Goal: Task Accomplishment & Management: Use online tool/utility

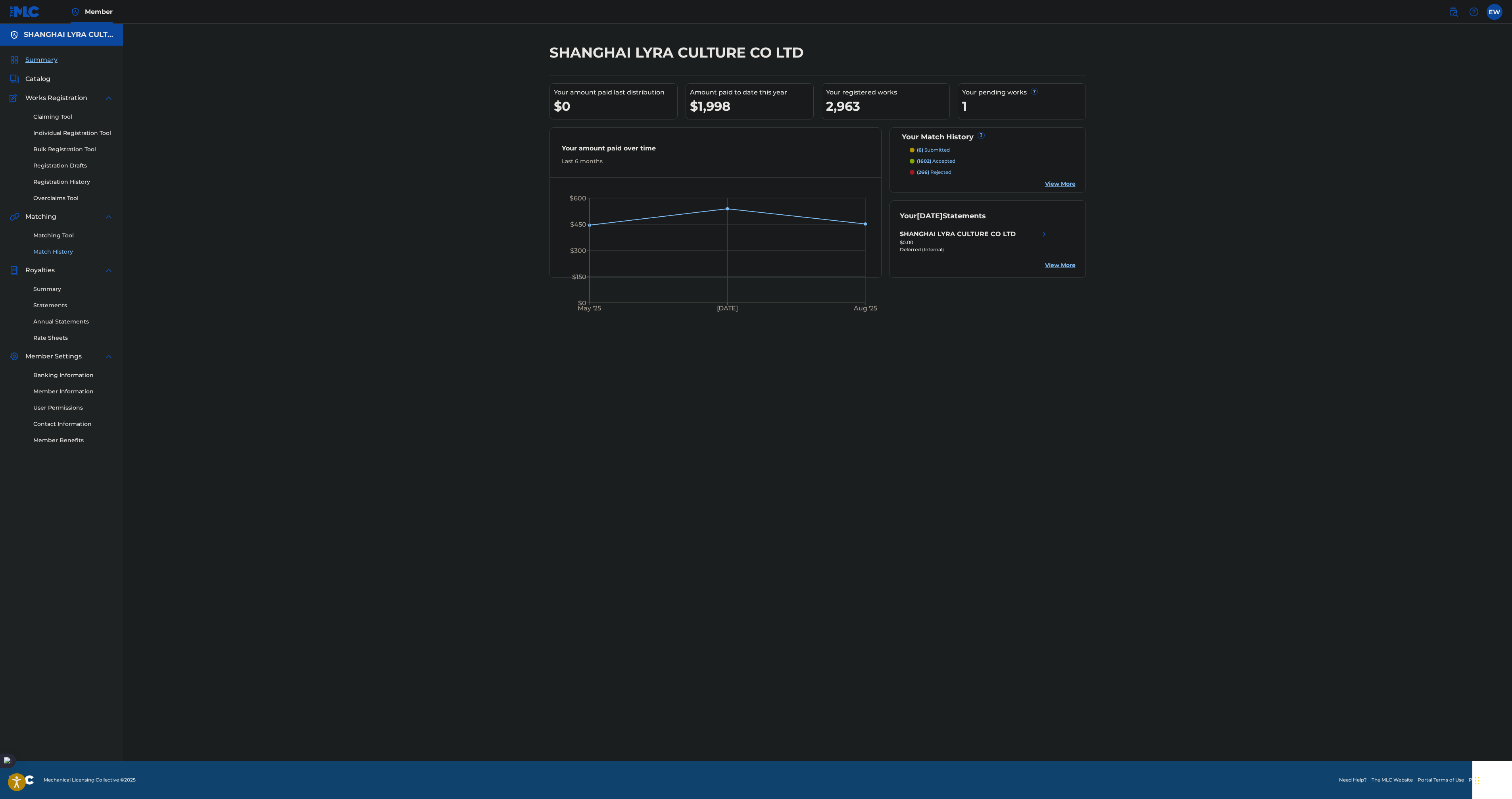
click at [50, 254] on link "Match History" at bounding box center [73, 252] width 80 height 9
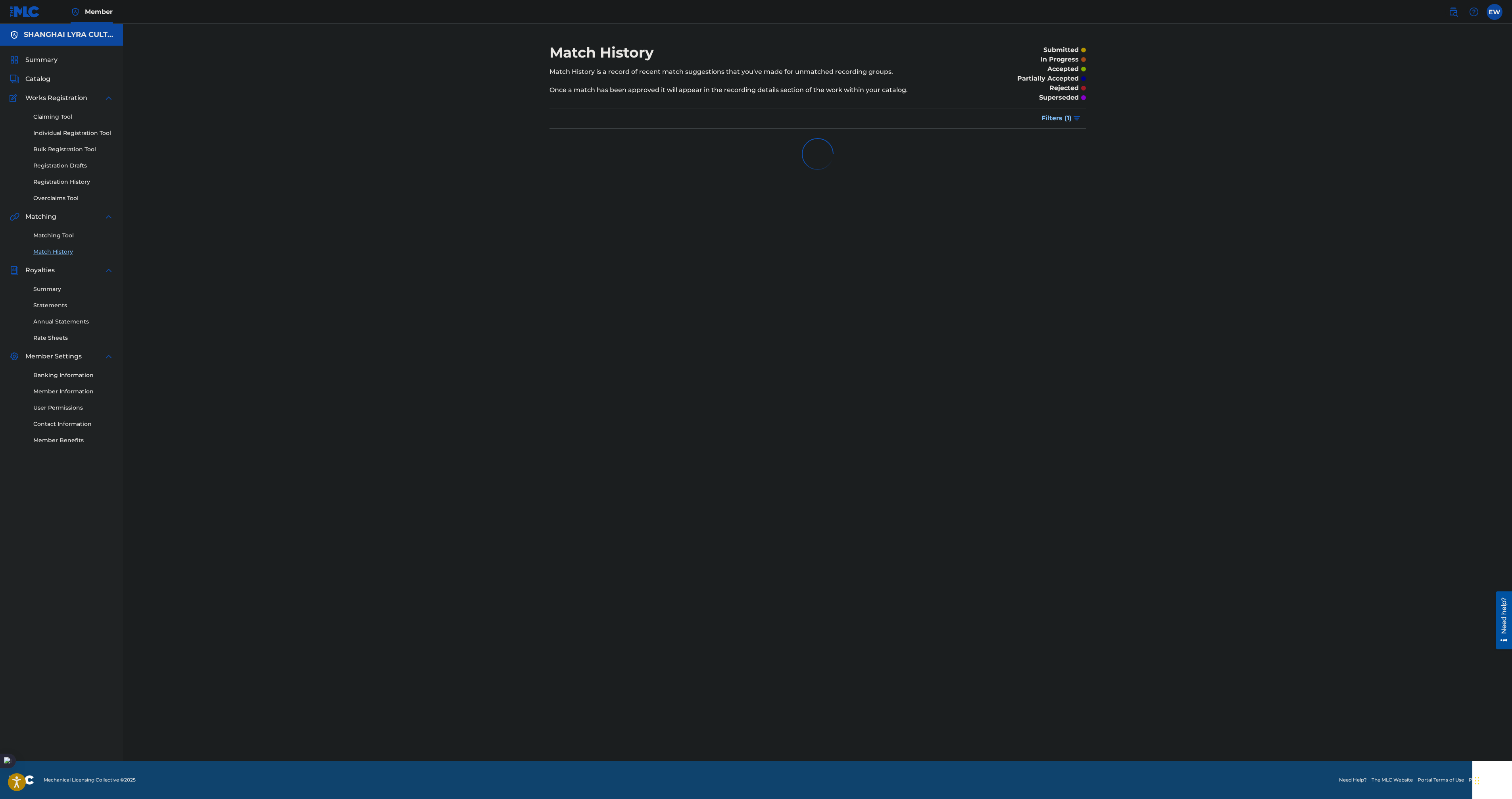
drag, startPoint x: 36, startPoint y: 226, endPoint x: 41, endPoint y: 231, distance: 7.1
click at [37, 229] on div "Matching Tool Match History" at bounding box center [61, 239] width 104 height 34
click at [41, 232] on div "Matching Tool Match History" at bounding box center [61, 239] width 104 height 34
click at [60, 228] on div "Matching Tool Match History" at bounding box center [61, 239] width 104 height 34
click at [62, 238] on link "Matching Tool" at bounding box center [73, 236] width 80 height 9
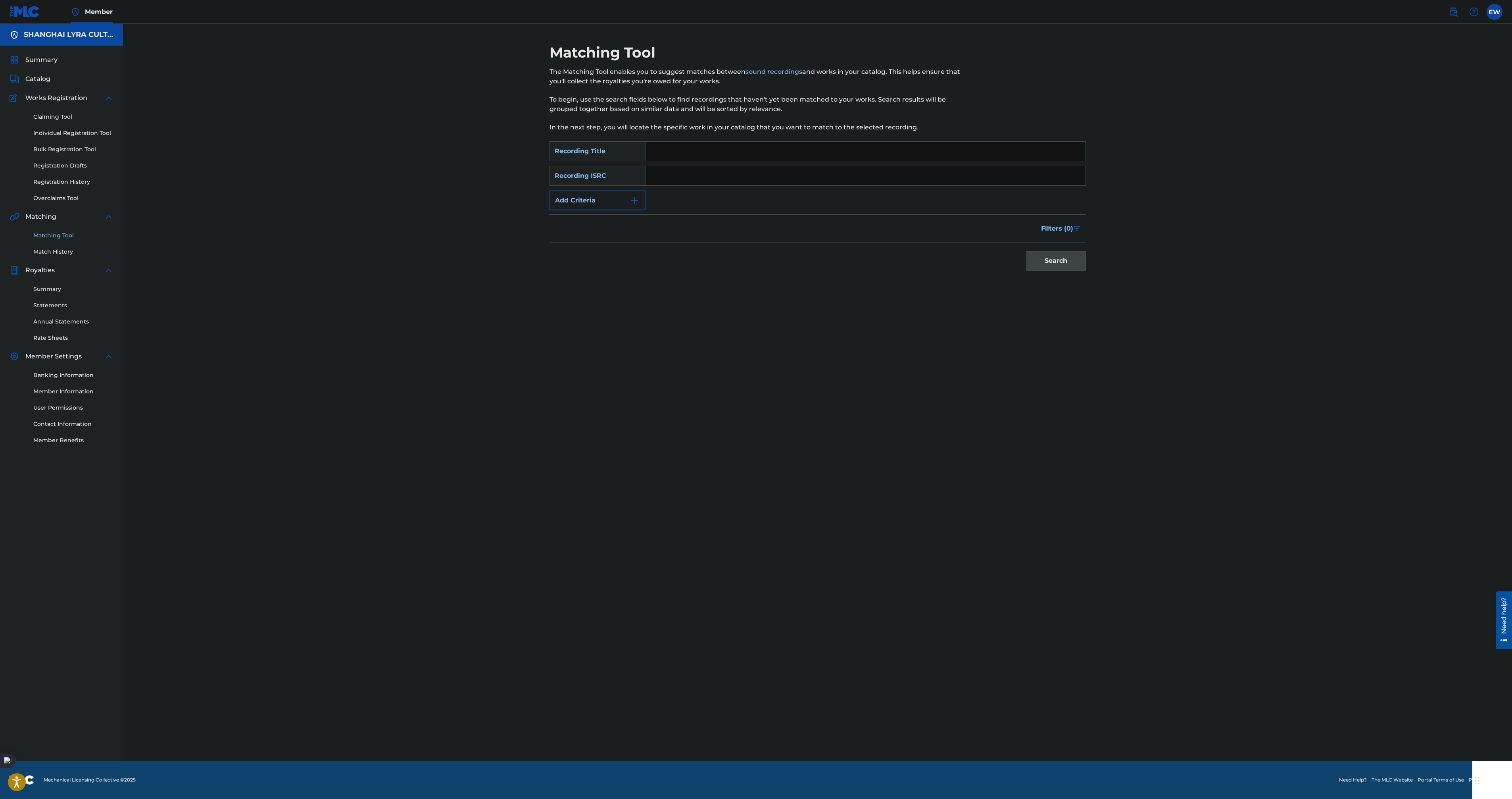
click at [759, 149] on input "Search Form" at bounding box center [865, 151] width 440 height 19
click at [595, 192] on button "Add Criteria" at bounding box center [598, 200] width 96 height 20
click at [600, 199] on div "Writer" at bounding box center [590, 200] width 71 height 9
click at [603, 225] on div "Recording Artist" at bounding box center [597, 221] width 96 height 20
click at [710, 207] on input "Search Form" at bounding box center [858, 200] width 425 height 19
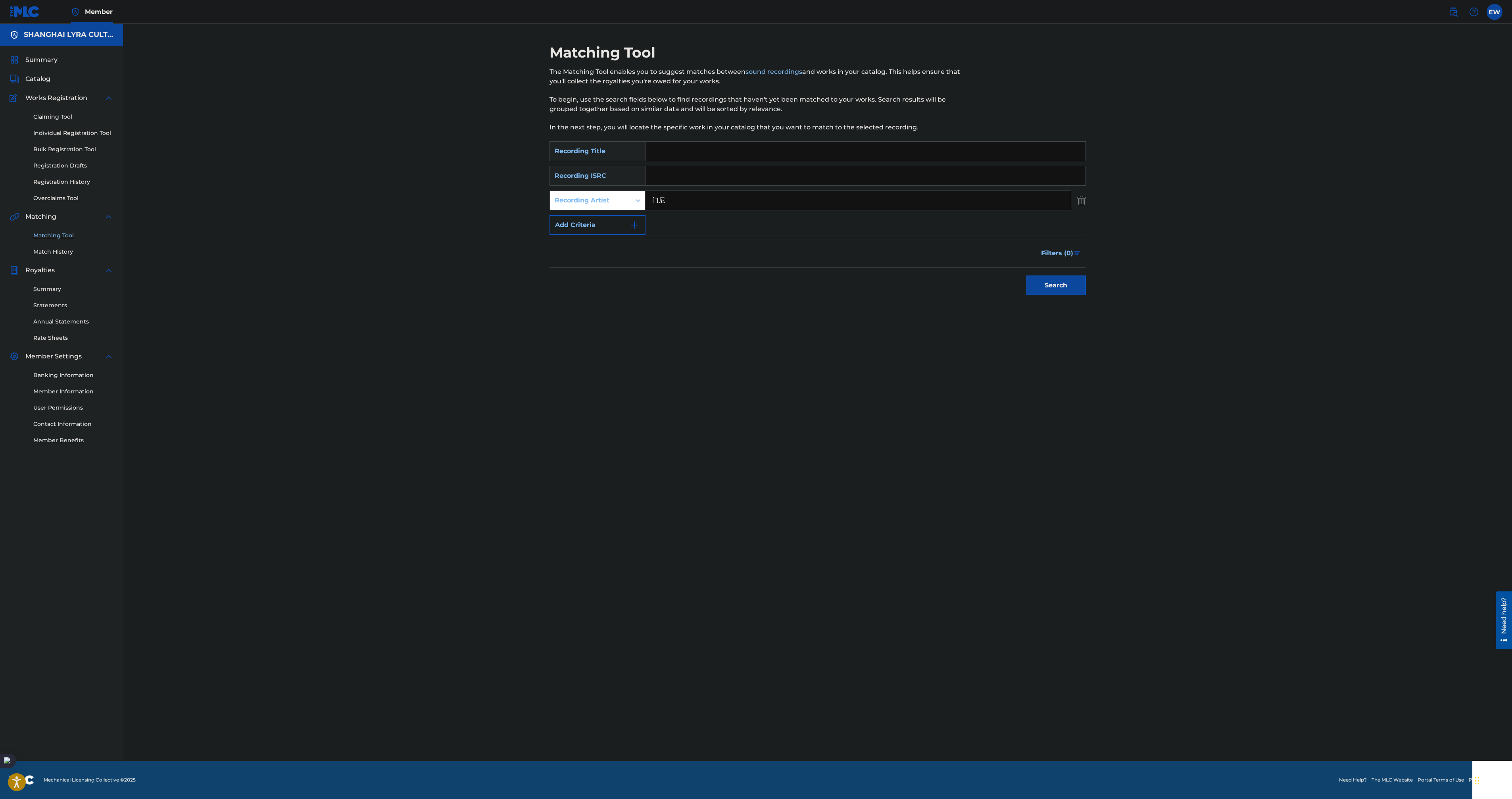
type input "门尼"
click at [1026, 275] on button "Search" at bounding box center [1056, 285] width 60 height 20
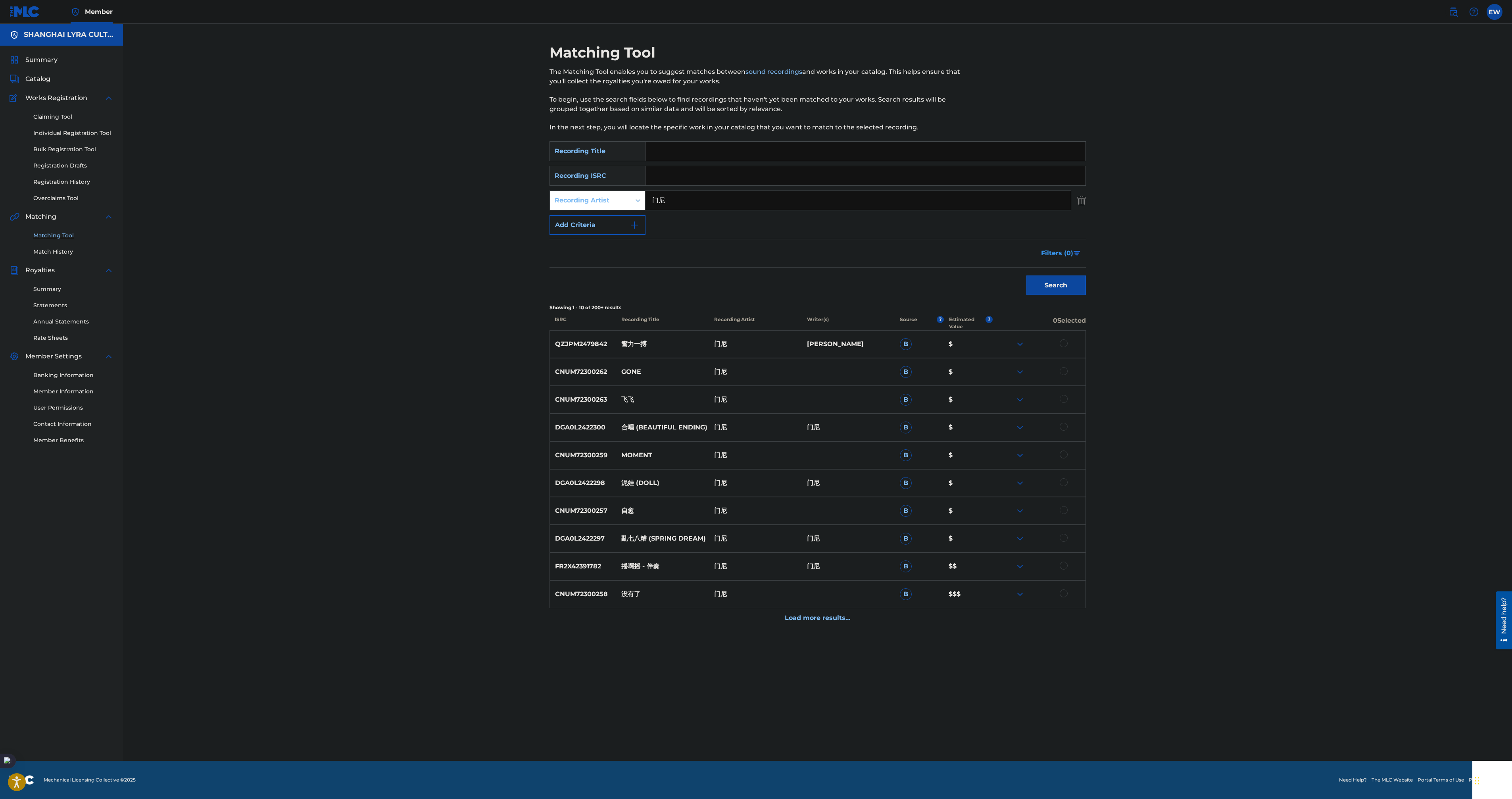
click at [1067, 244] on button "Filters ( 0 )" at bounding box center [1060, 254] width 50 height 20
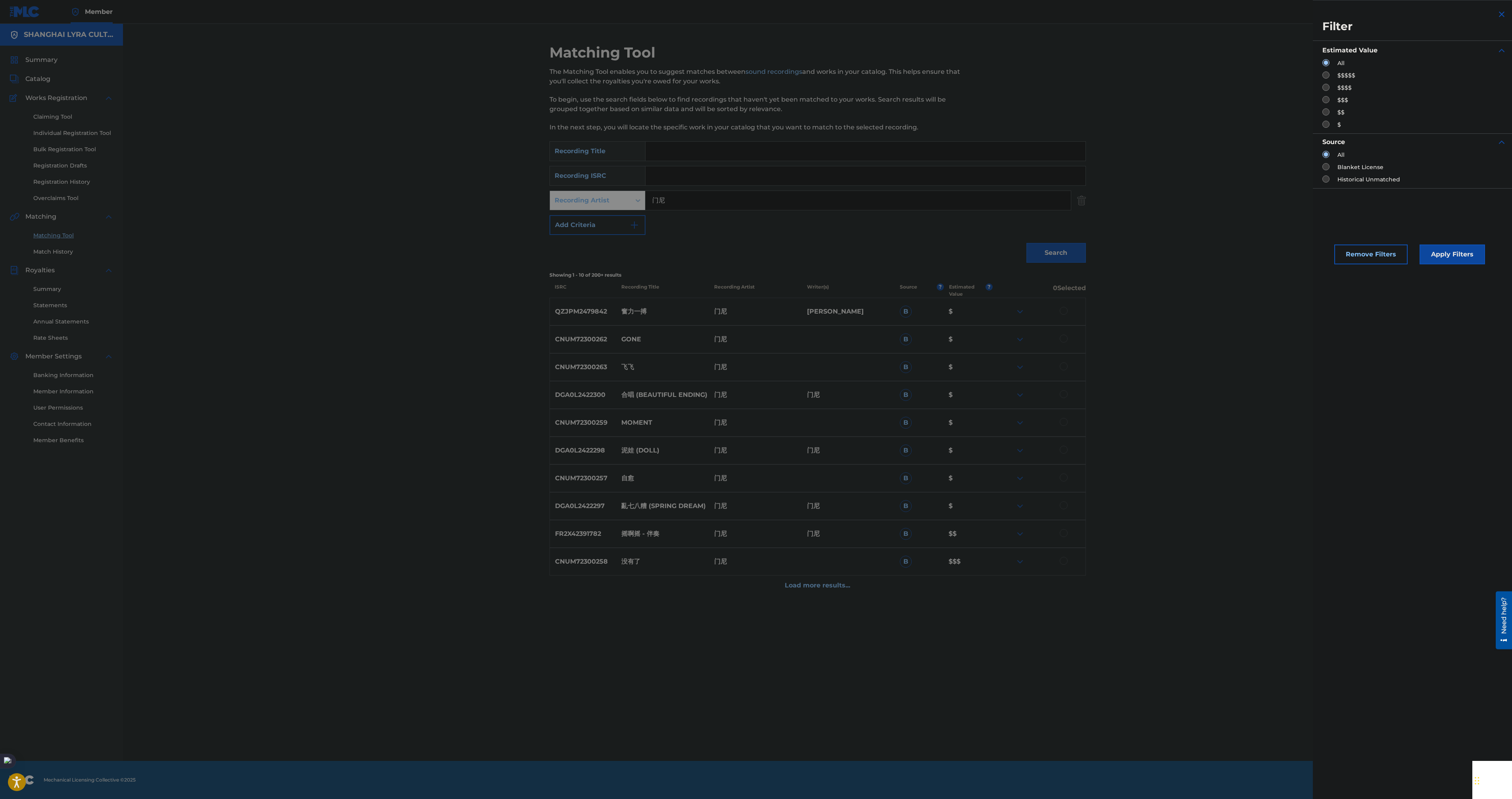
click at [1327, 75] on input "Search Form" at bounding box center [1326, 75] width 7 height 7
radio input "true"
click at [1441, 249] on button "Apply Filters" at bounding box center [1452, 254] width 65 height 20
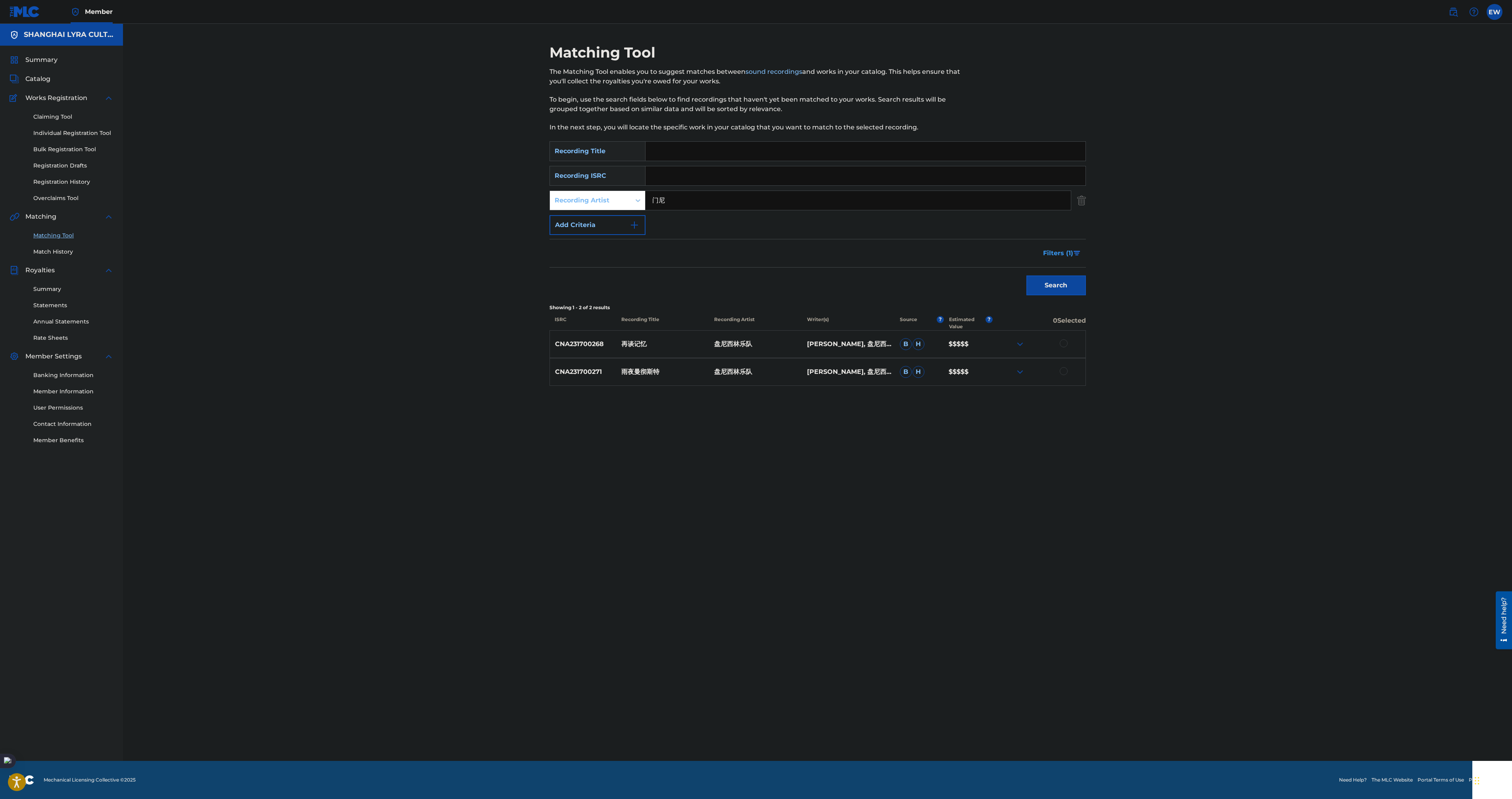
click at [1073, 251] on img "Search Form" at bounding box center [1076, 253] width 6 height 5
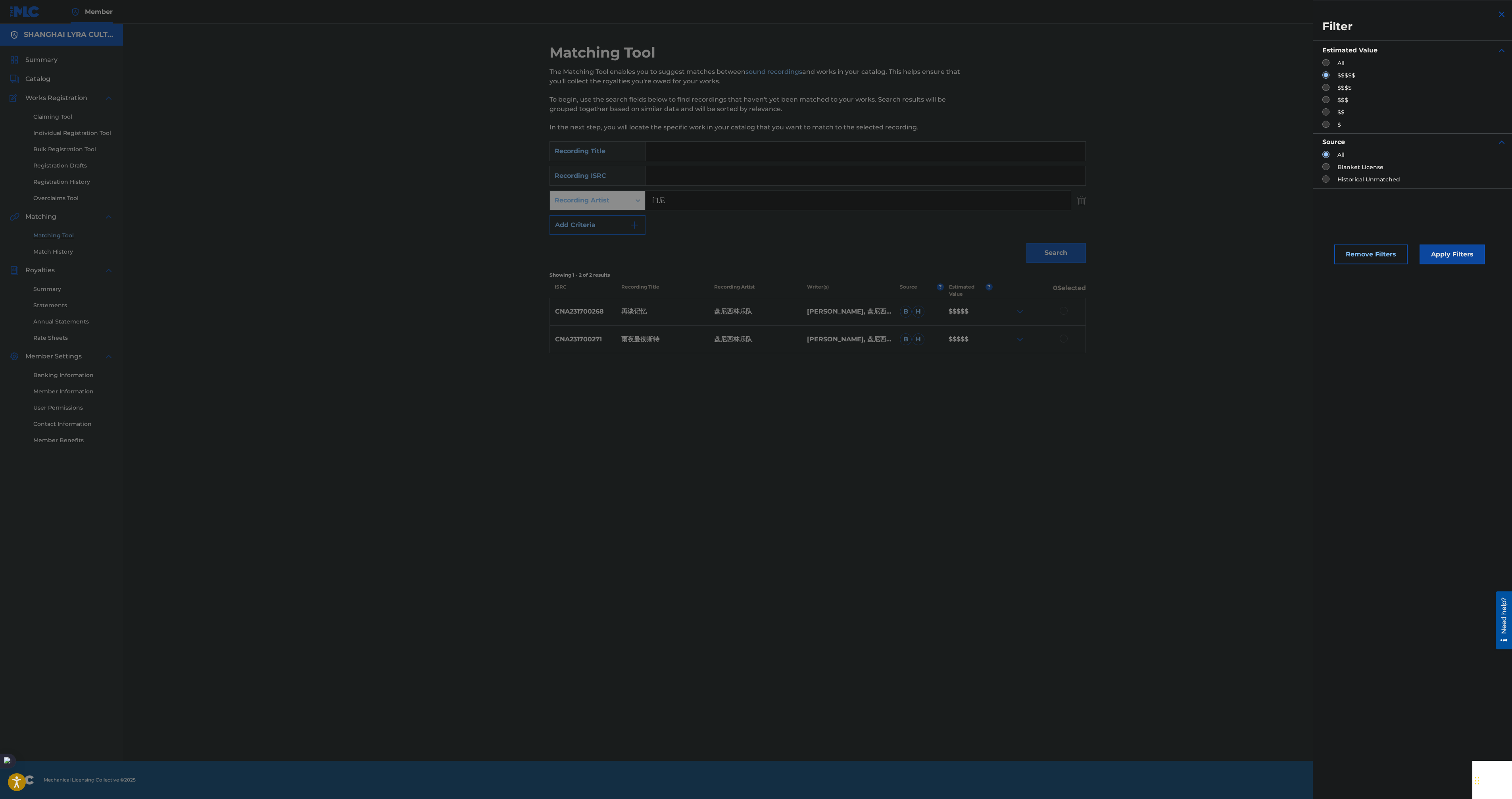
click at [1325, 86] on input "Search Form" at bounding box center [1326, 88] width 7 height 7
radio input "true"
click at [1444, 262] on button "Apply Filters" at bounding box center [1452, 254] width 65 height 20
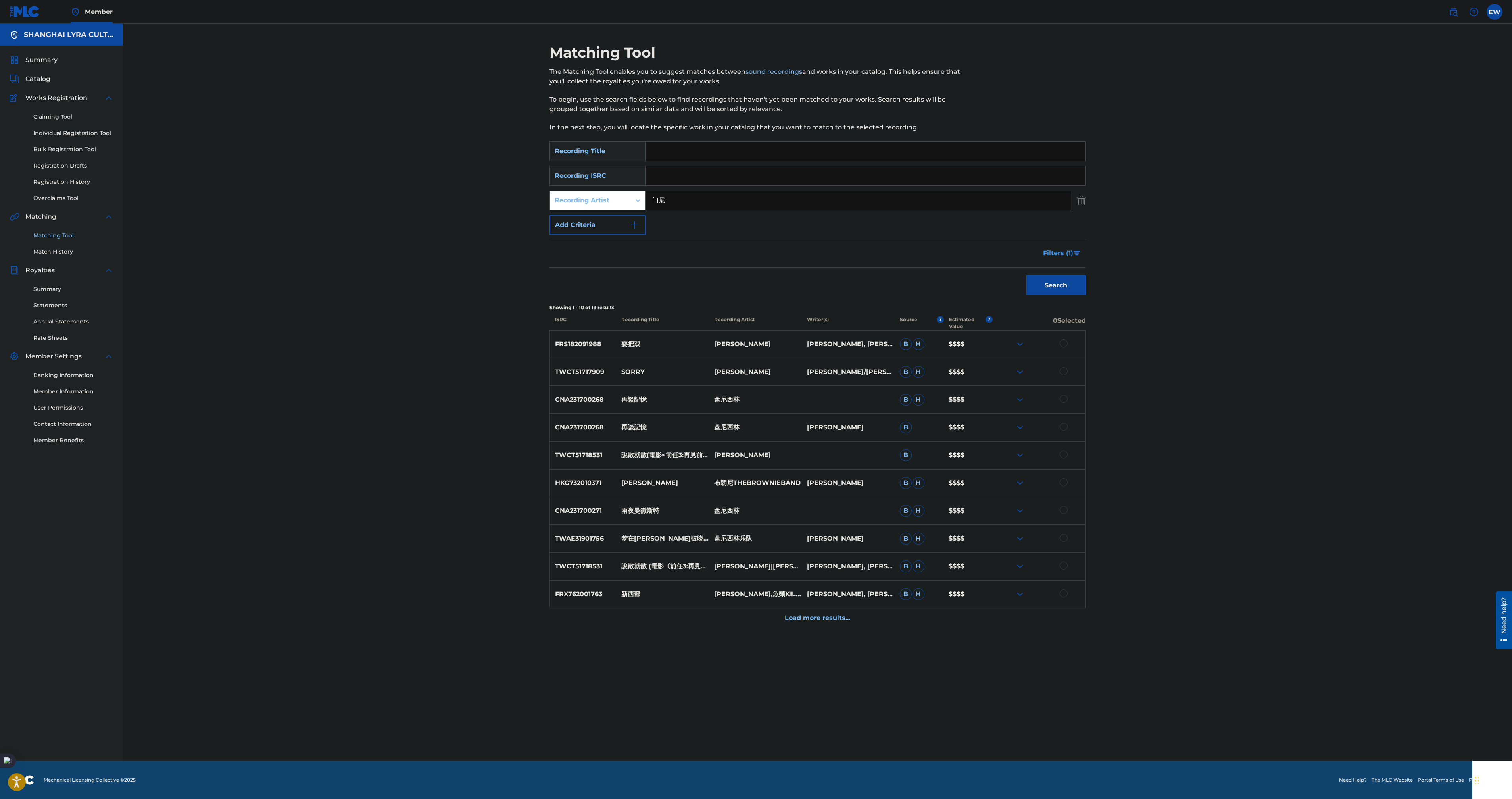
click at [1060, 250] on span "Filters ( 1 )" at bounding box center [1058, 253] width 30 height 9
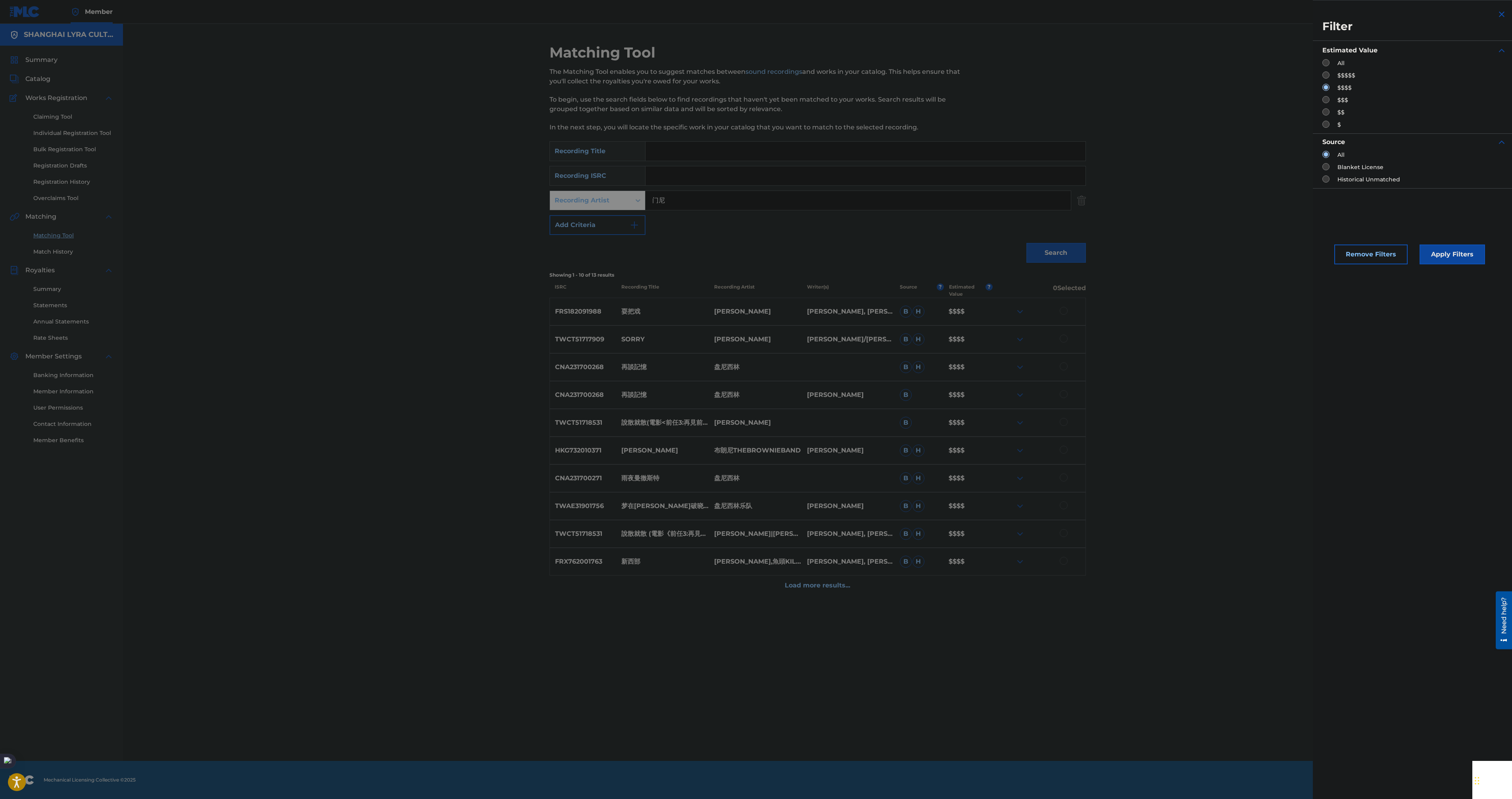
click at [1326, 98] on input "Search Form" at bounding box center [1326, 100] width 7 height 7
radio input "true"
click at [1447, 267] on div "Remove Filters Apply Filters" at bounding box center [1414, 247] width 203 height 52
click at [1448, 260] on button "Apply Filters" at bounding box center [1452, 254] width 65 height 20
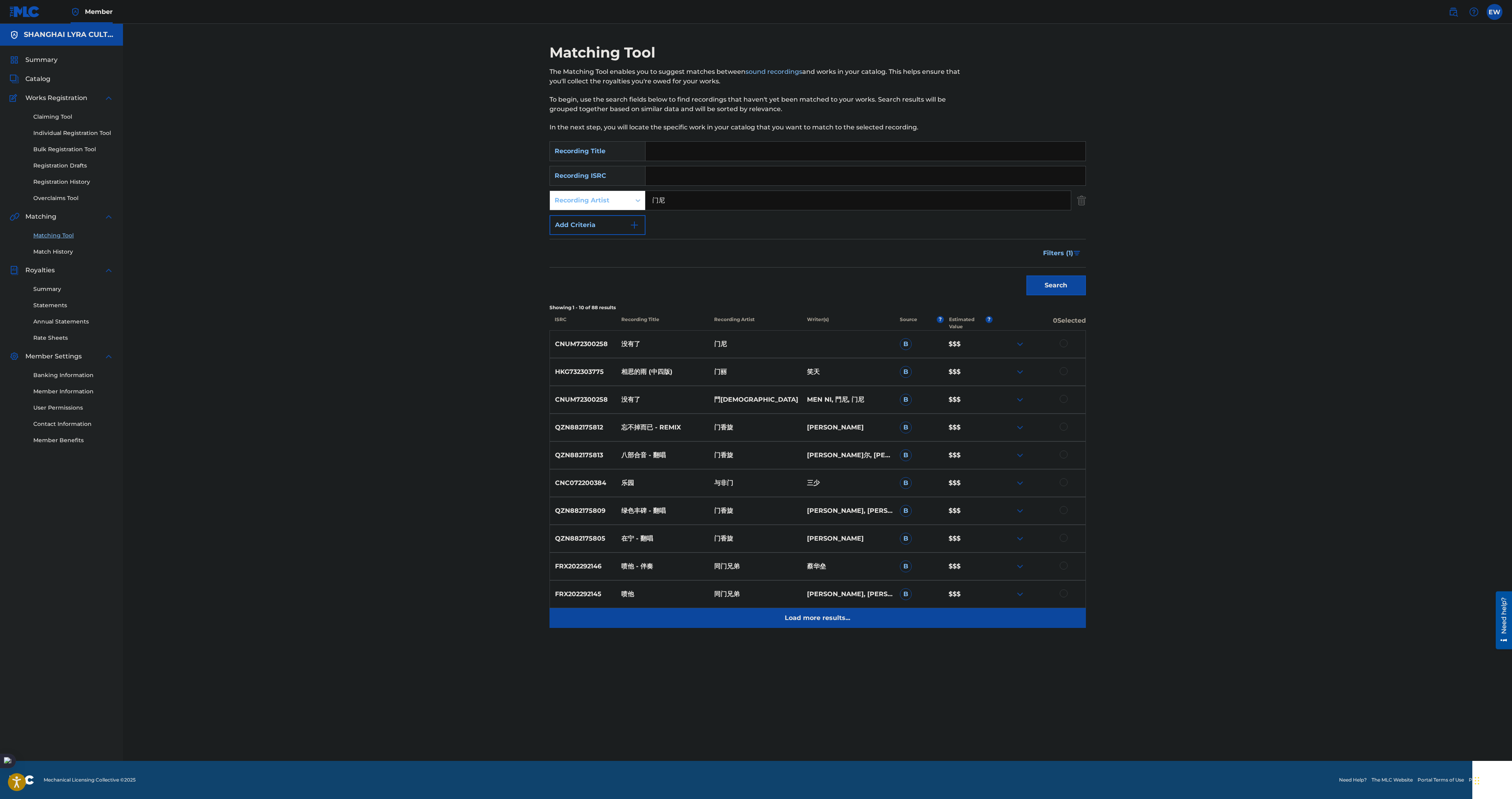
click at [814, 622] on p "Load more results..." at bounding box center [817, 617] width 65 height 9
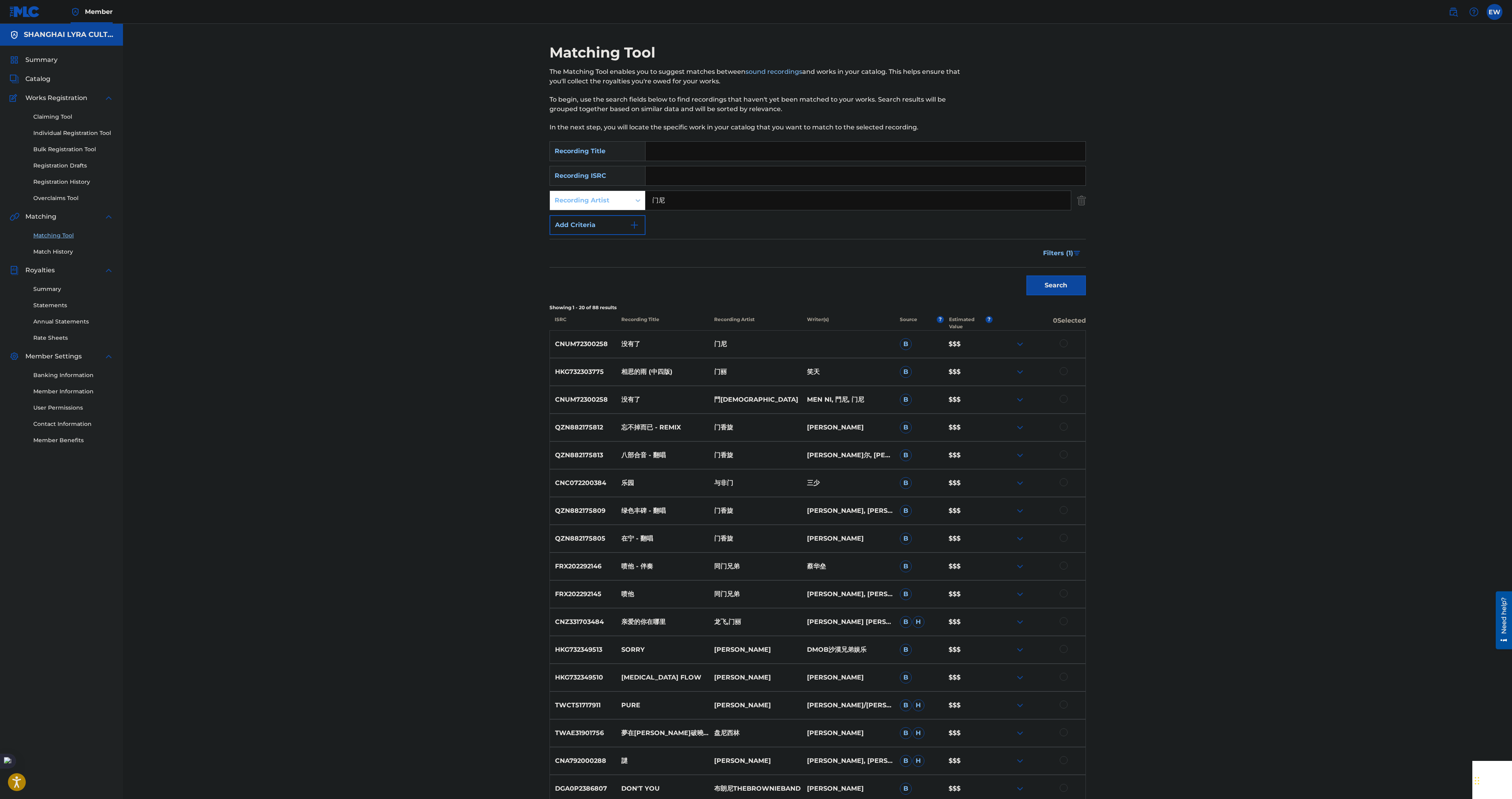
click at [1019, 371] on img at bounding box center [1019, 371] width 9 height 9
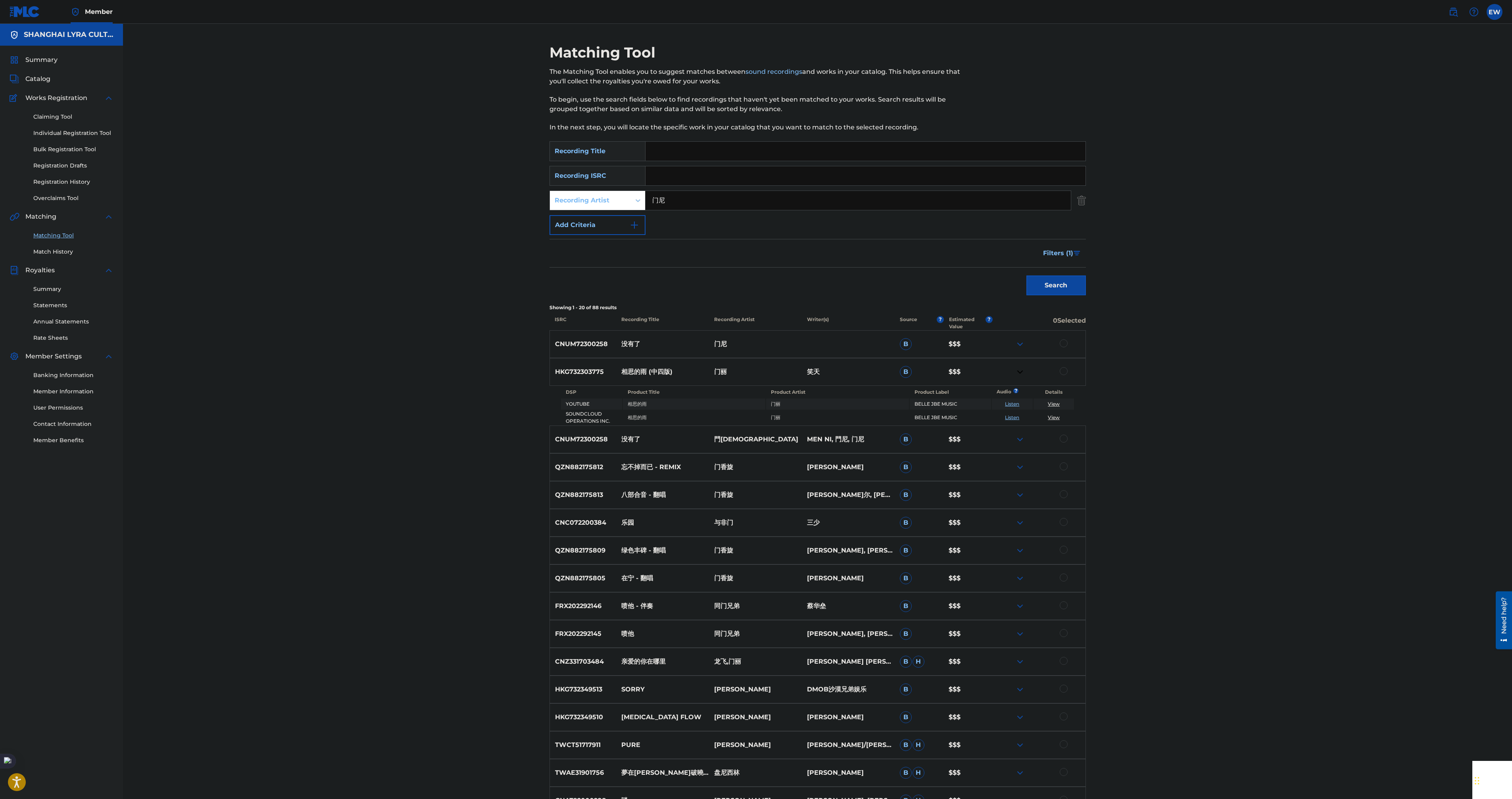
click at [1018, 439] on img at bounding box center [1019, 439] width 9 height 9
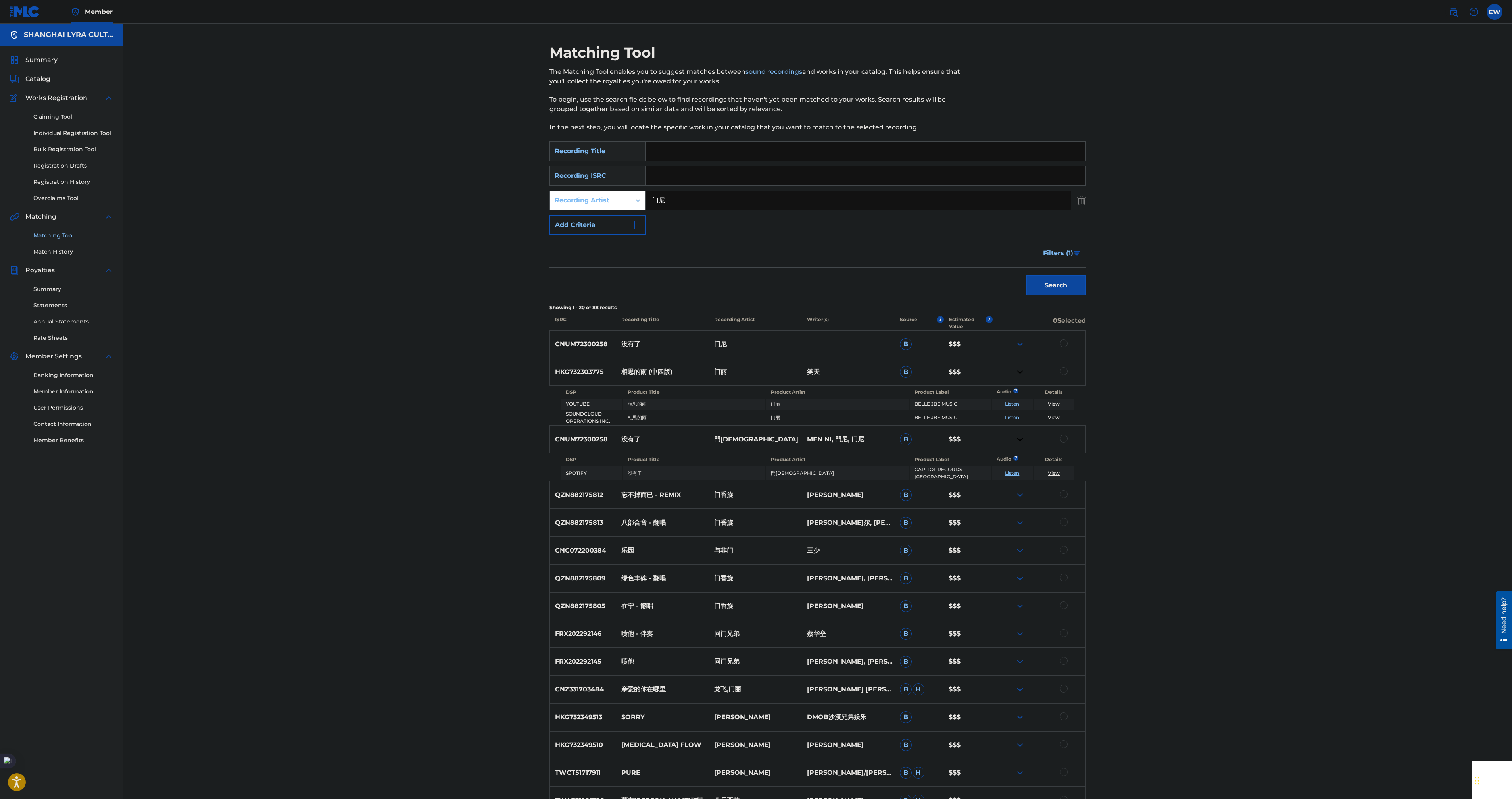
click at [1020, 492] on img at bounding box center [1019, 494] width 9 height 9
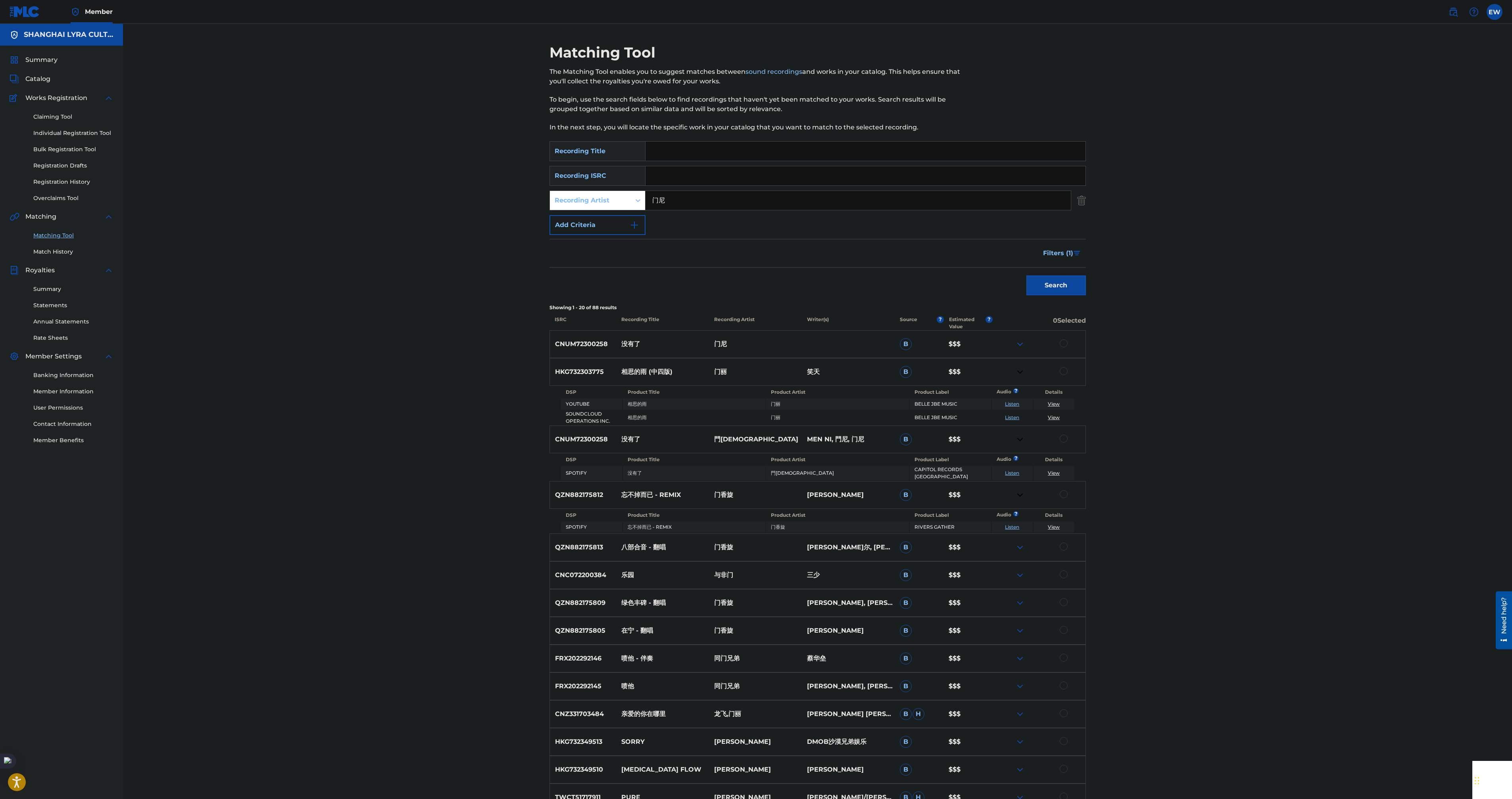
click at [1020, 341] on img at bounding box center [1019, 343] width 9 height 9
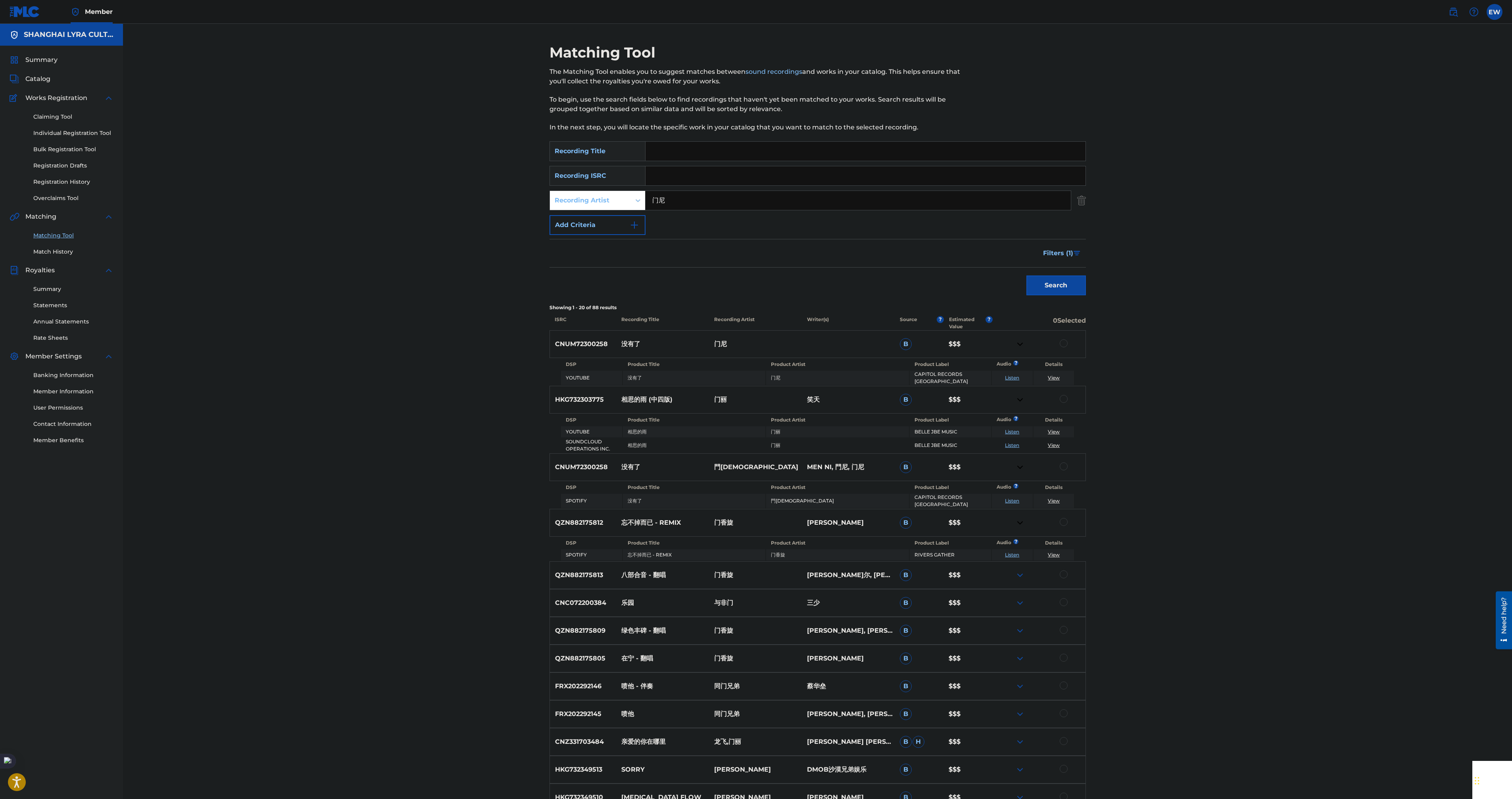
click at [1022, 571] on img at bounding box center [1019, 575] width 9 height 9
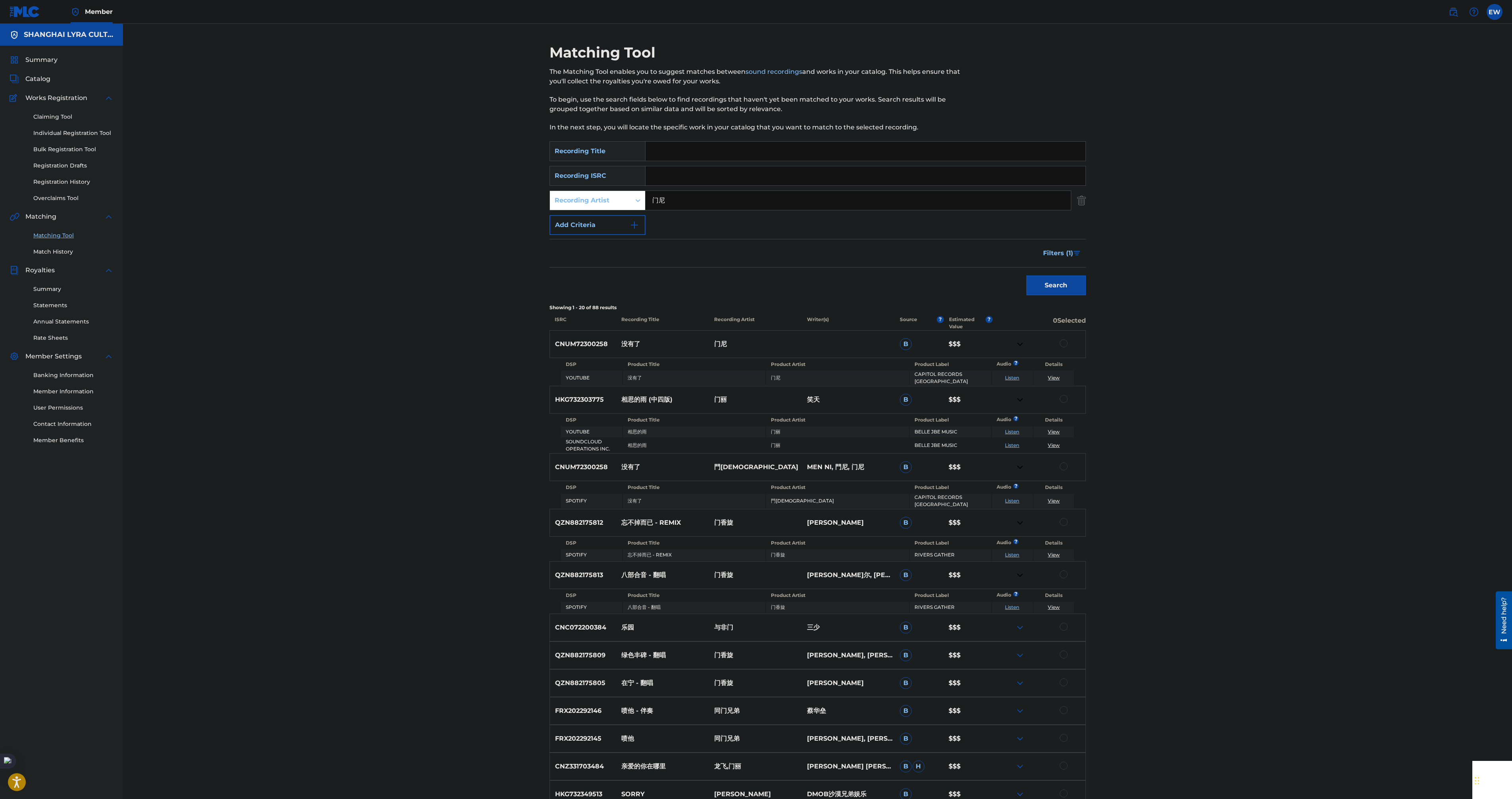
click at [1024, 624] on img at bounding box center [1019, 627] width 9 height 9
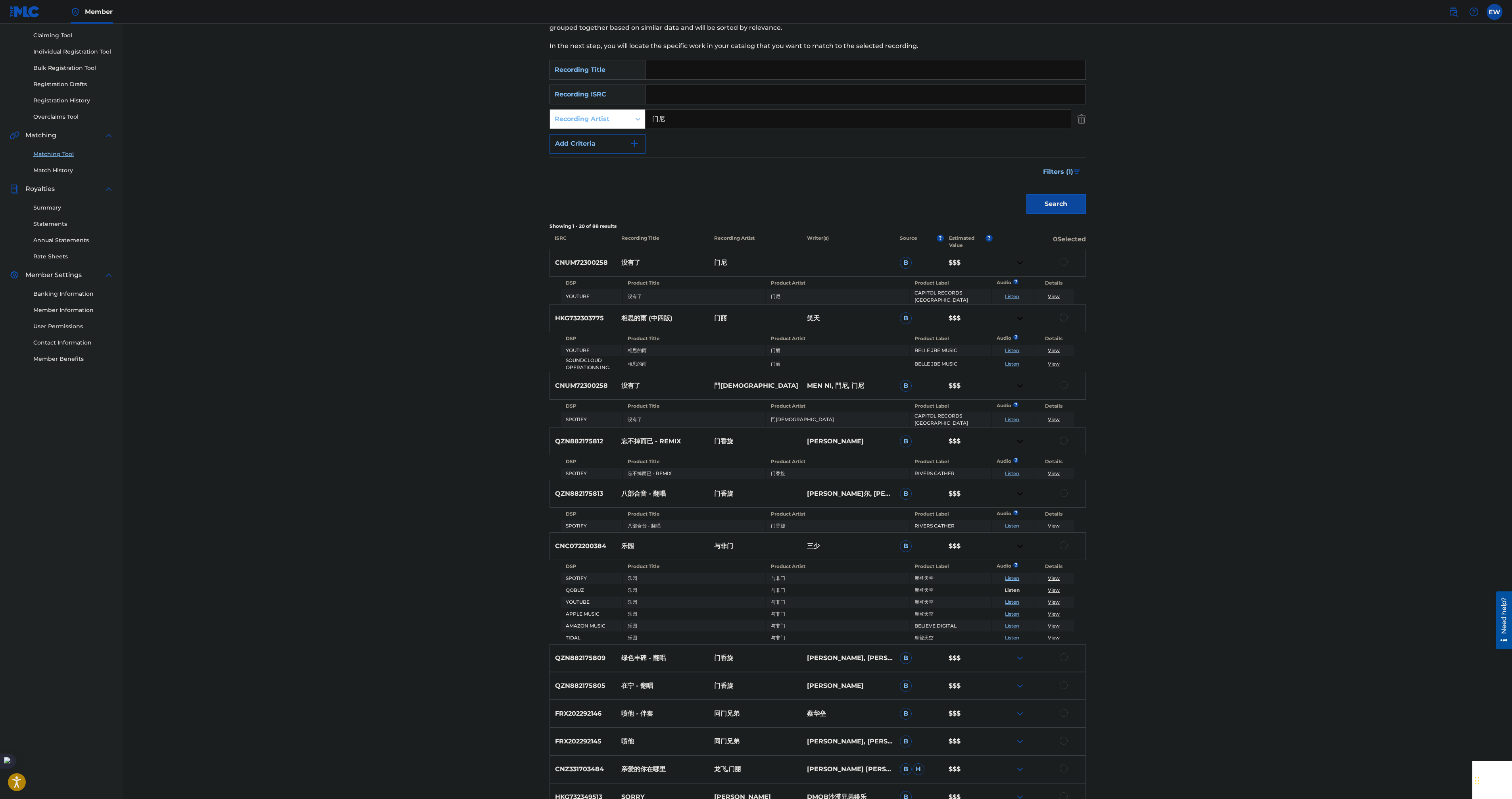
scroll to position [99, 0]
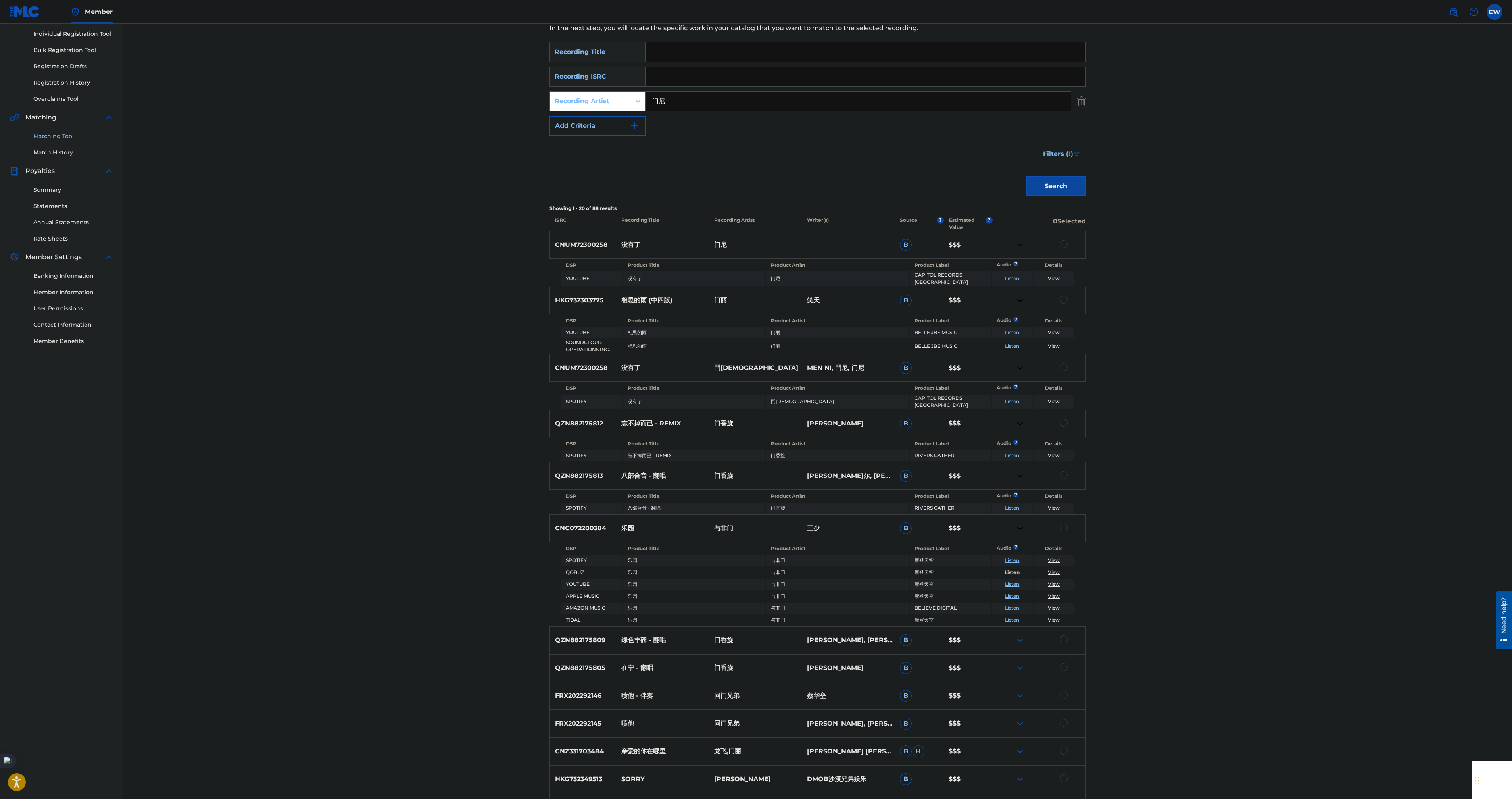
click at [1024, 637] on img at bounding box center [1019, 639] width 9 height 9
click at [1017, 690] on img at bounding box center [1019, 692] width 9 height 9
click at [1017, 740] on img at bounding box center [1019, 744] width 9 height 9
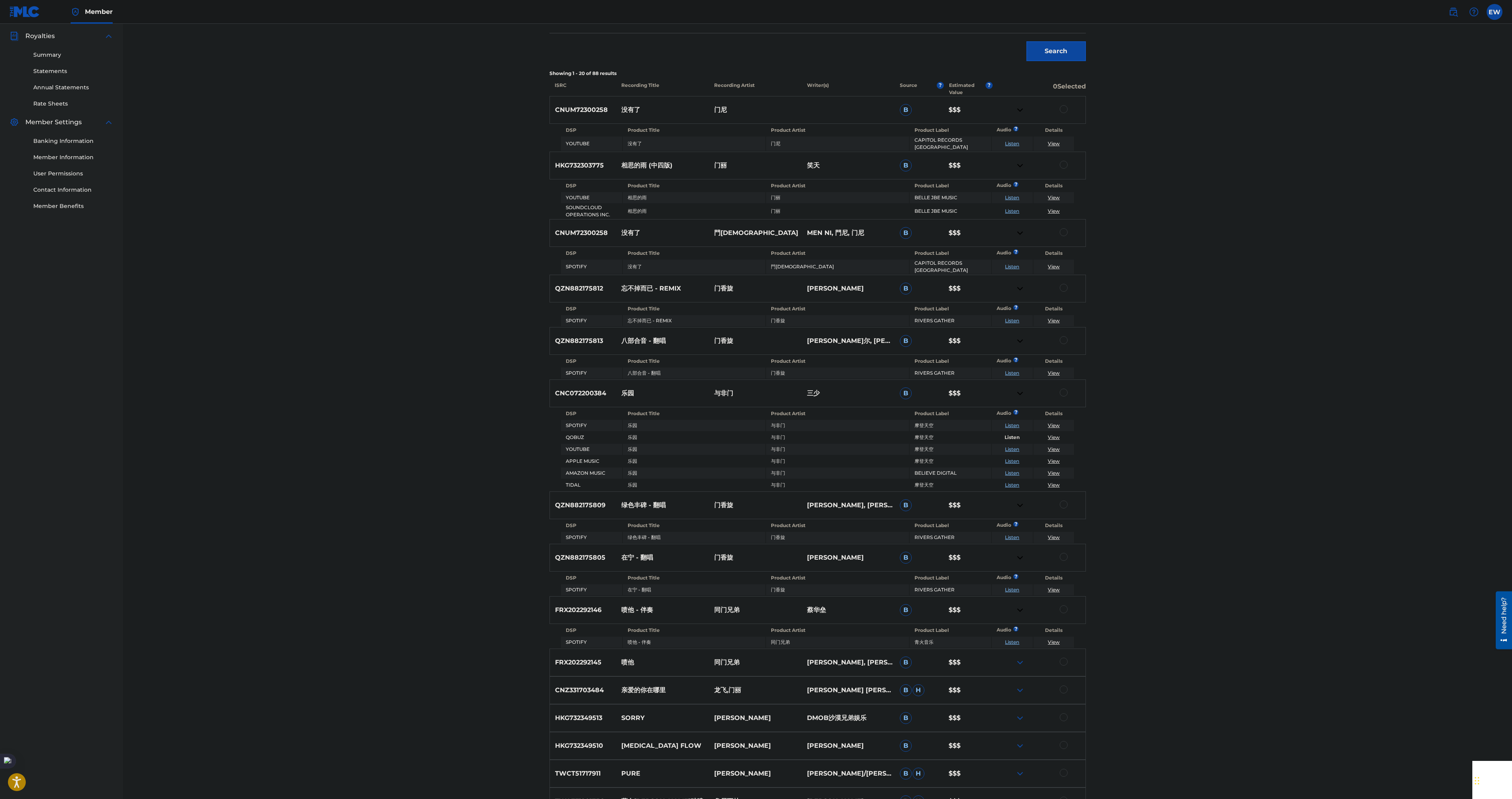
scroll to position [297, 0]
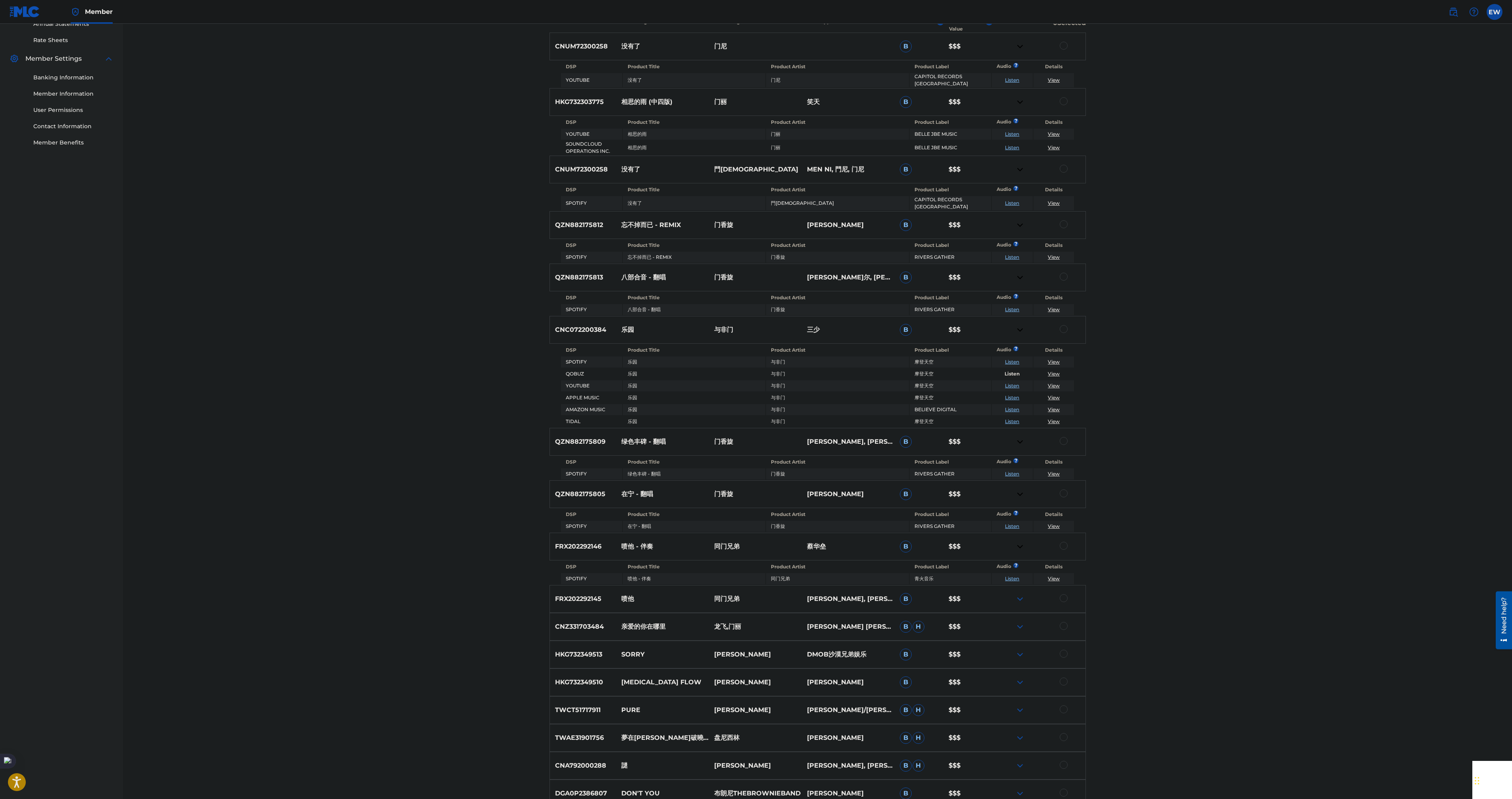
click at [1016, 594] on img at bounding box center [1019, 599] width 9 height 9
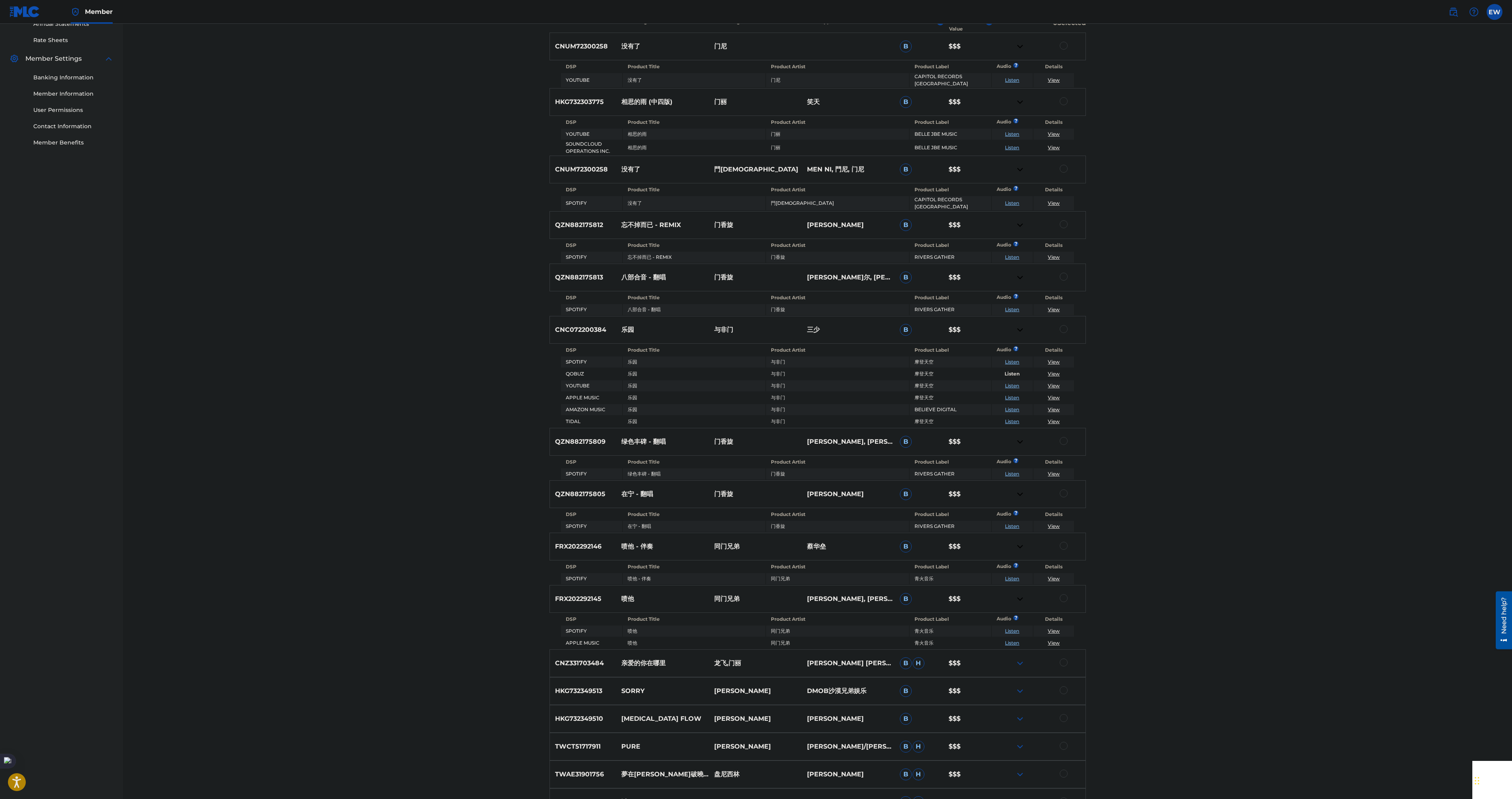
click at [1020, 664] on div "CNZ331703484 亲爱的你在哪里 龙飞,门丽 [PERSON_NAME], [PERSON_NAME], [PERSON_NAME] $$$" at bounding box center [817, 662] width 537 height 28
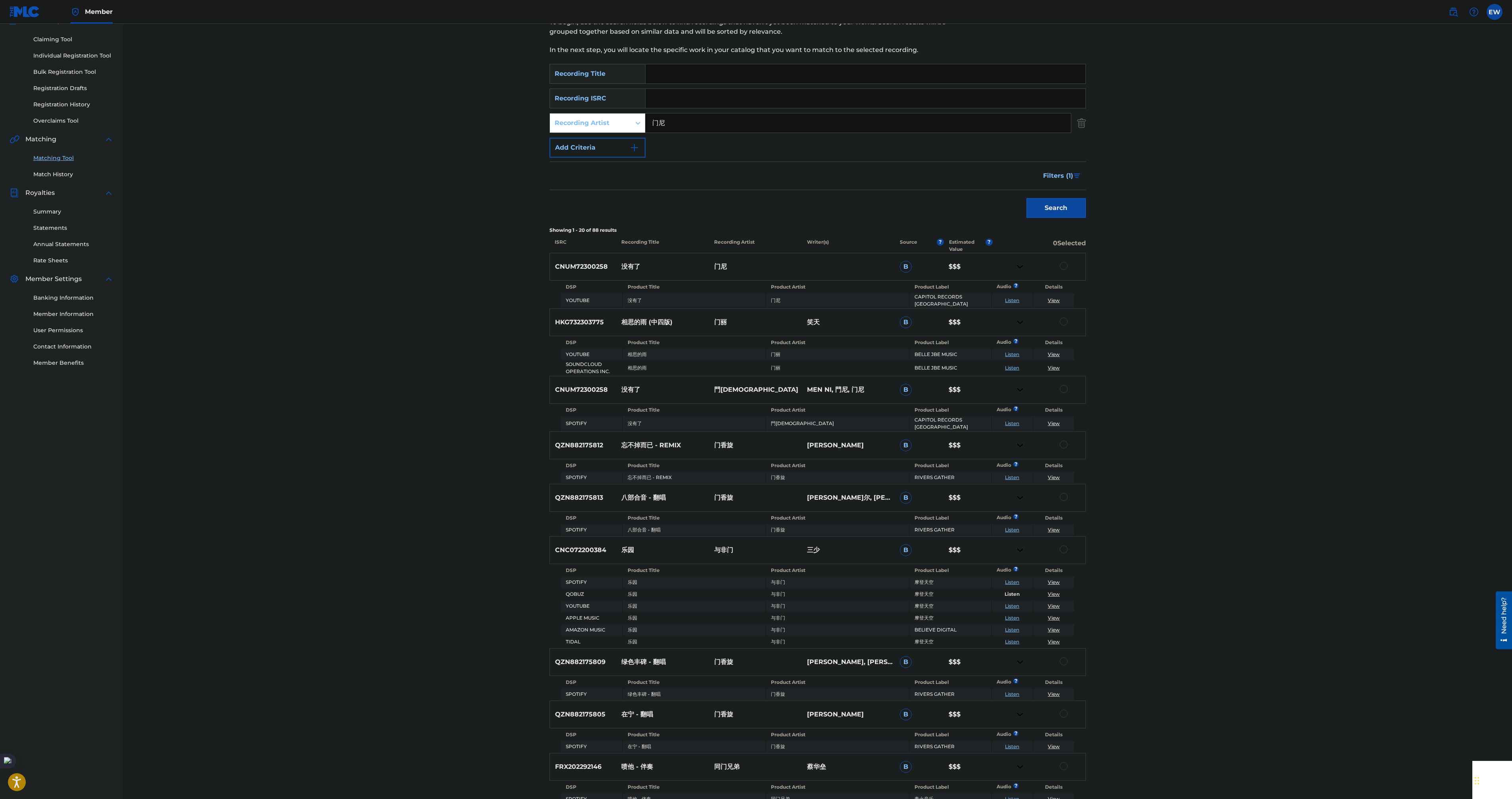
scroll to position [50, 0]
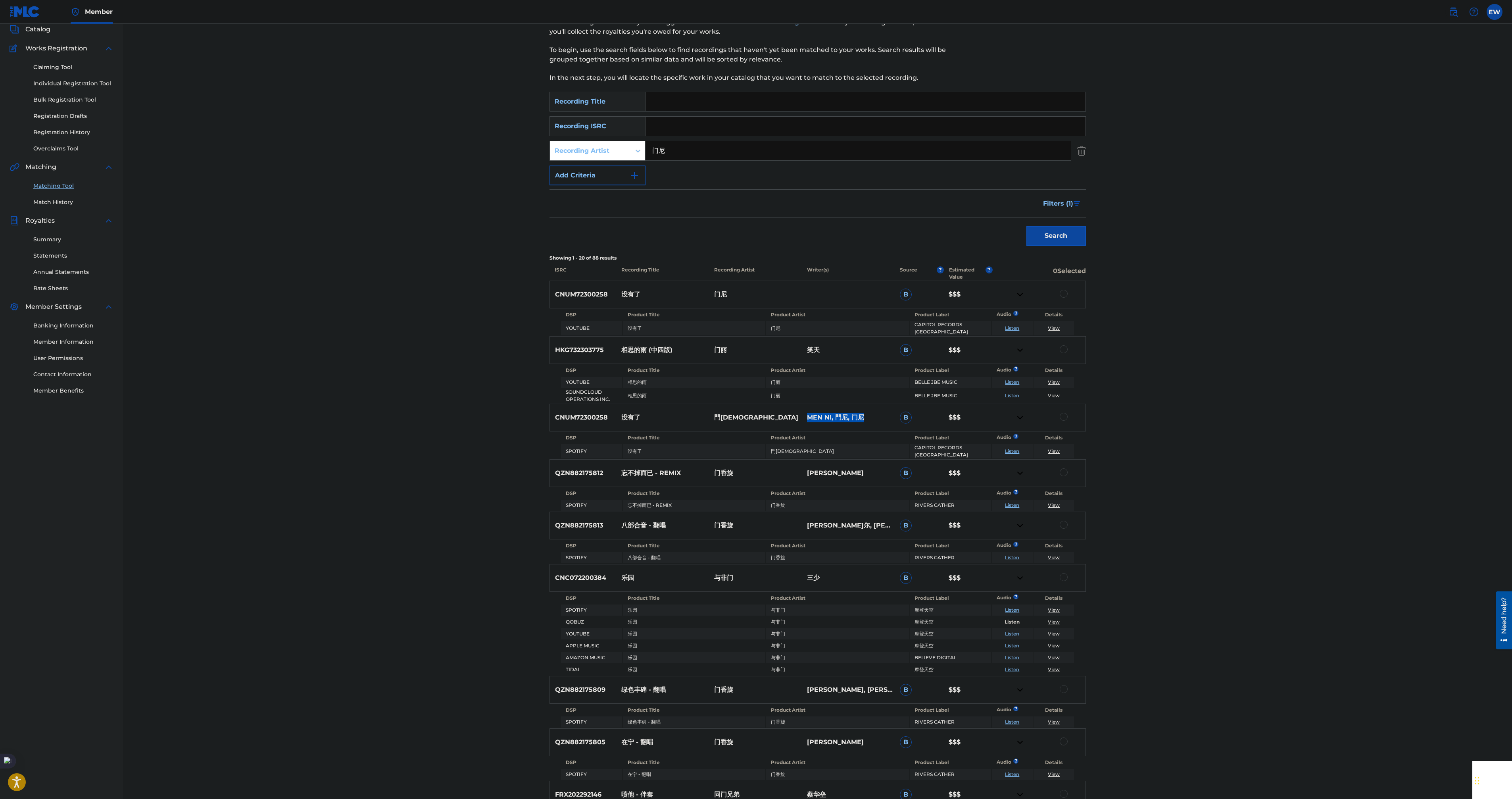
drag, startPoint x: 806, startPoint y: 411, endPoint x: 884, endPoint y: 418, distance: 78.3
click at [884, 418] on p "MEN NI, 門尼, 门尼" at bounding box center [848, 417] width 93 height 9
click at [811, 418] on p "MEN NI, 門尼, 门尼" at bounding box center [848, 417] width 93 height 9
drag, startPoint x: 555, startPoint y: 414, endPoint x: 753, endPoint y: 415, distance: 198.0
click at [753, 415] on div "CNUM72300258 没有了 門尼 MEN NI, 門尼, 门尼 B $$$" at bounding box center [817, 417] width 537 height 28
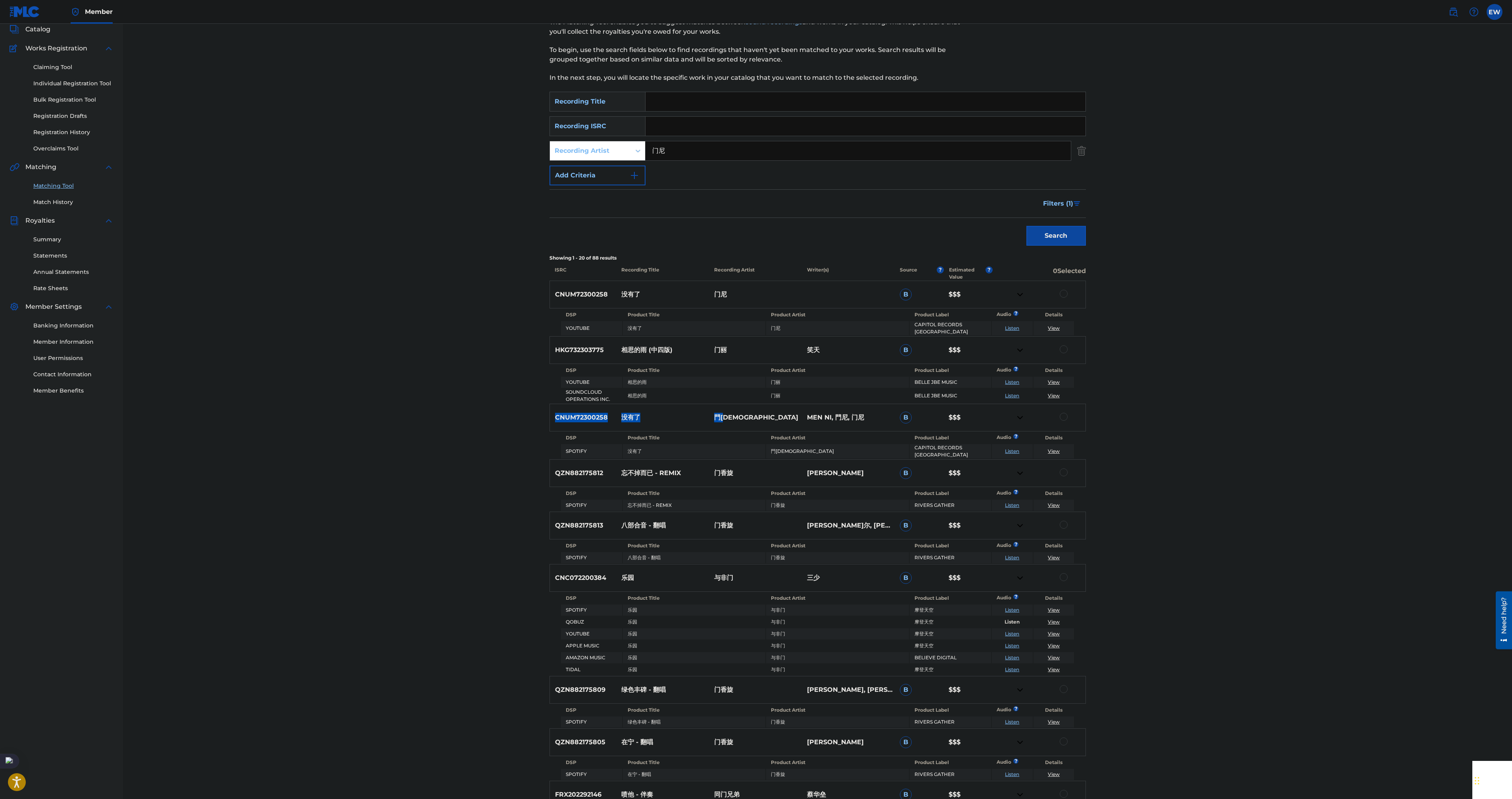
click at [768, 413] on p "門[DEMOGRAPHIC_DATA]" at bounding box center [755, 417] width 93 height 9
click at [1072, 203] on button "Filters ( 1 )" at bounding box center [1062, 203] width 47 height 20
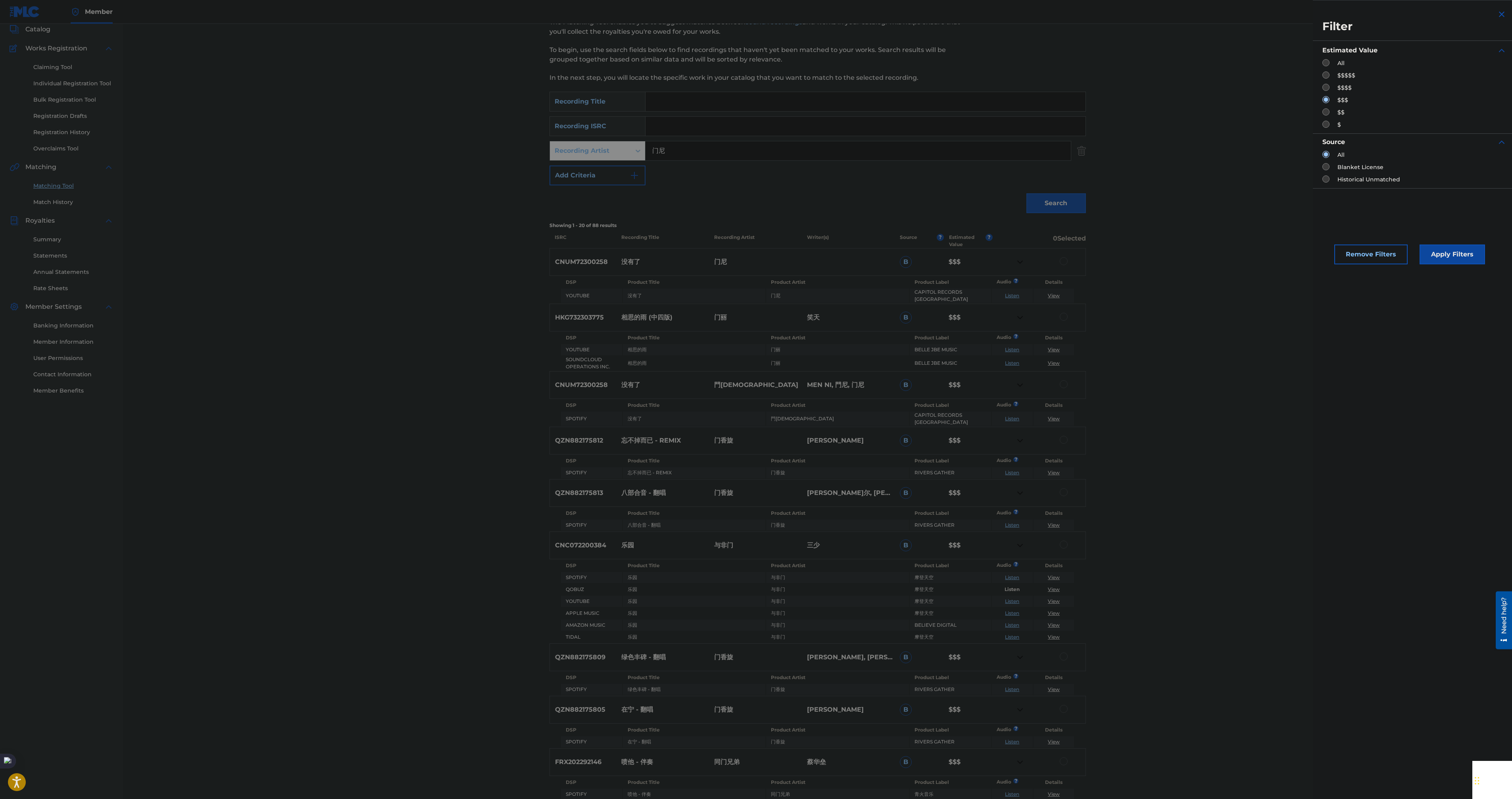
click at [1327, 114] on input "Search Form" at bounding box center [1326, 112] width 7 height 7
radio input "true"
click at [1452, 251] on button "Apply Filters" at bounding box center [1452, 254] width 65 height 20
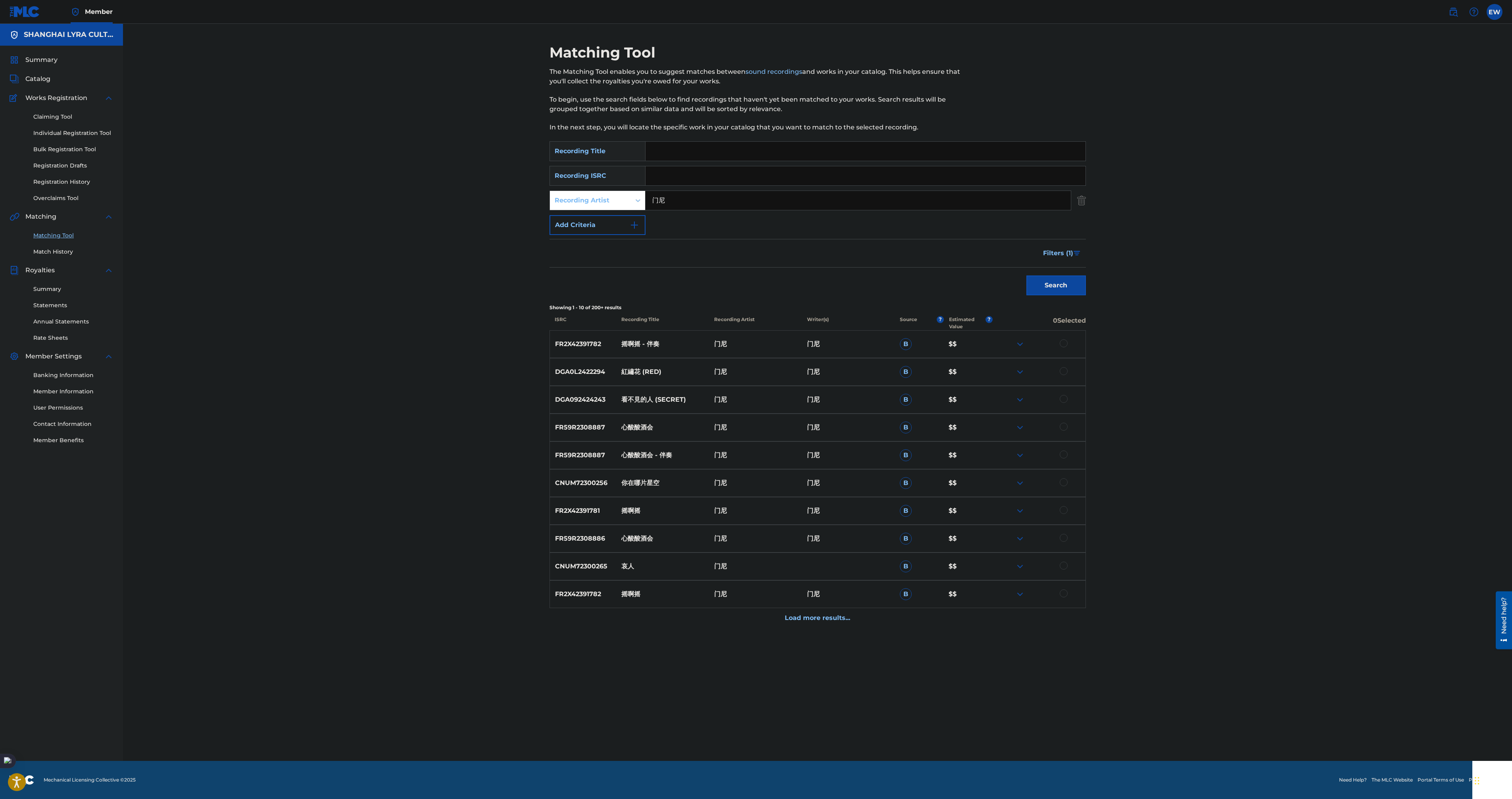
drag, startPoint x: 826, startPoint y: 618, endPoint x: 853, endPoint y: 606, distance: 29.5
click at [827, 618] on p "Load more results..." at bounding box center [817, 617] width 65 height 9
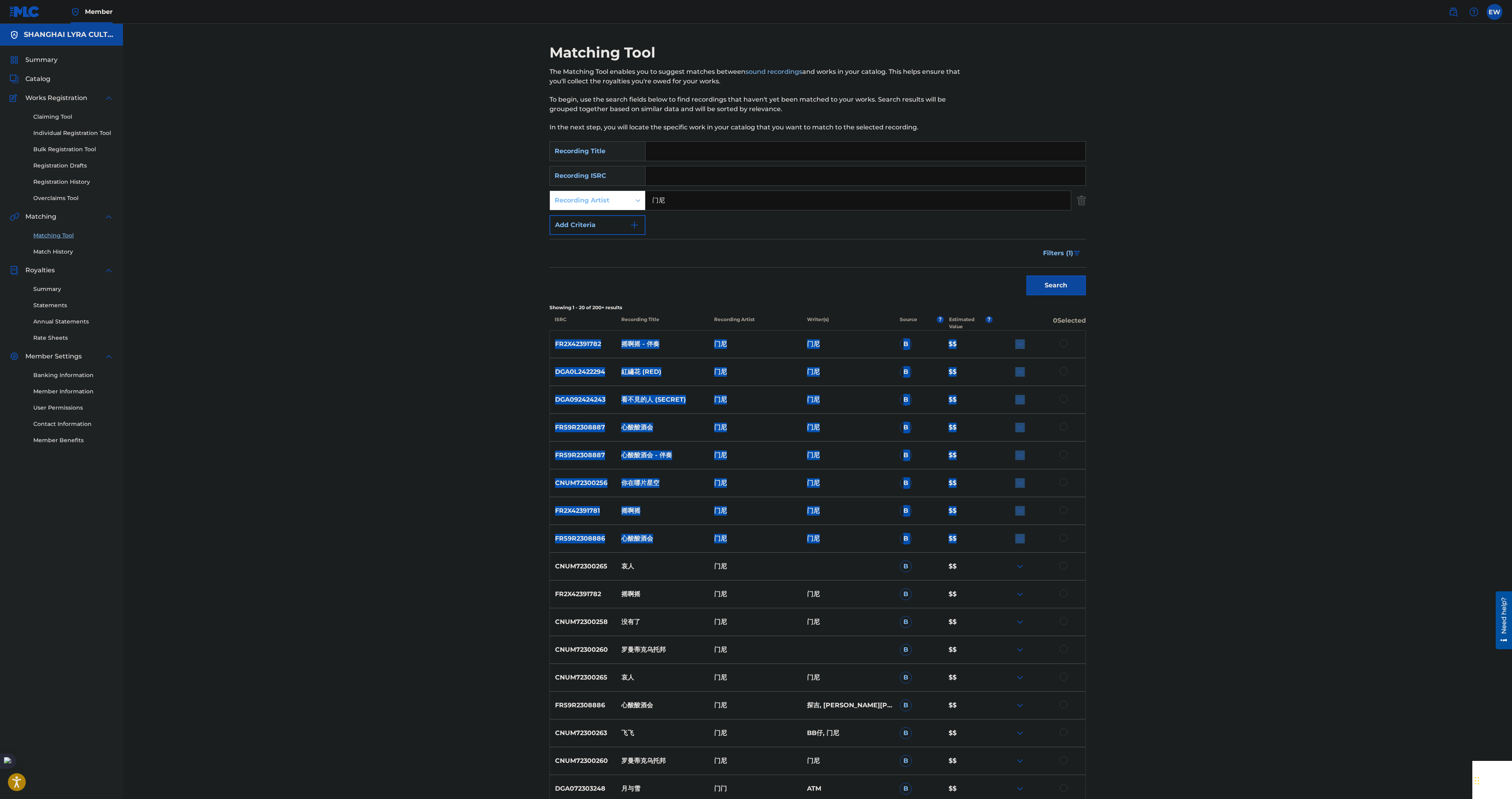
drag, startPoint x: 941, startPoint y: 477, endPoint x: 1149, endPoint y: 532, distance: 215.1
click at [1149, 532] on div "Matching Tool The Matching Tool enables you to suggest matches between sound re…" at bounding box center [817, 484] width 1388 height 921
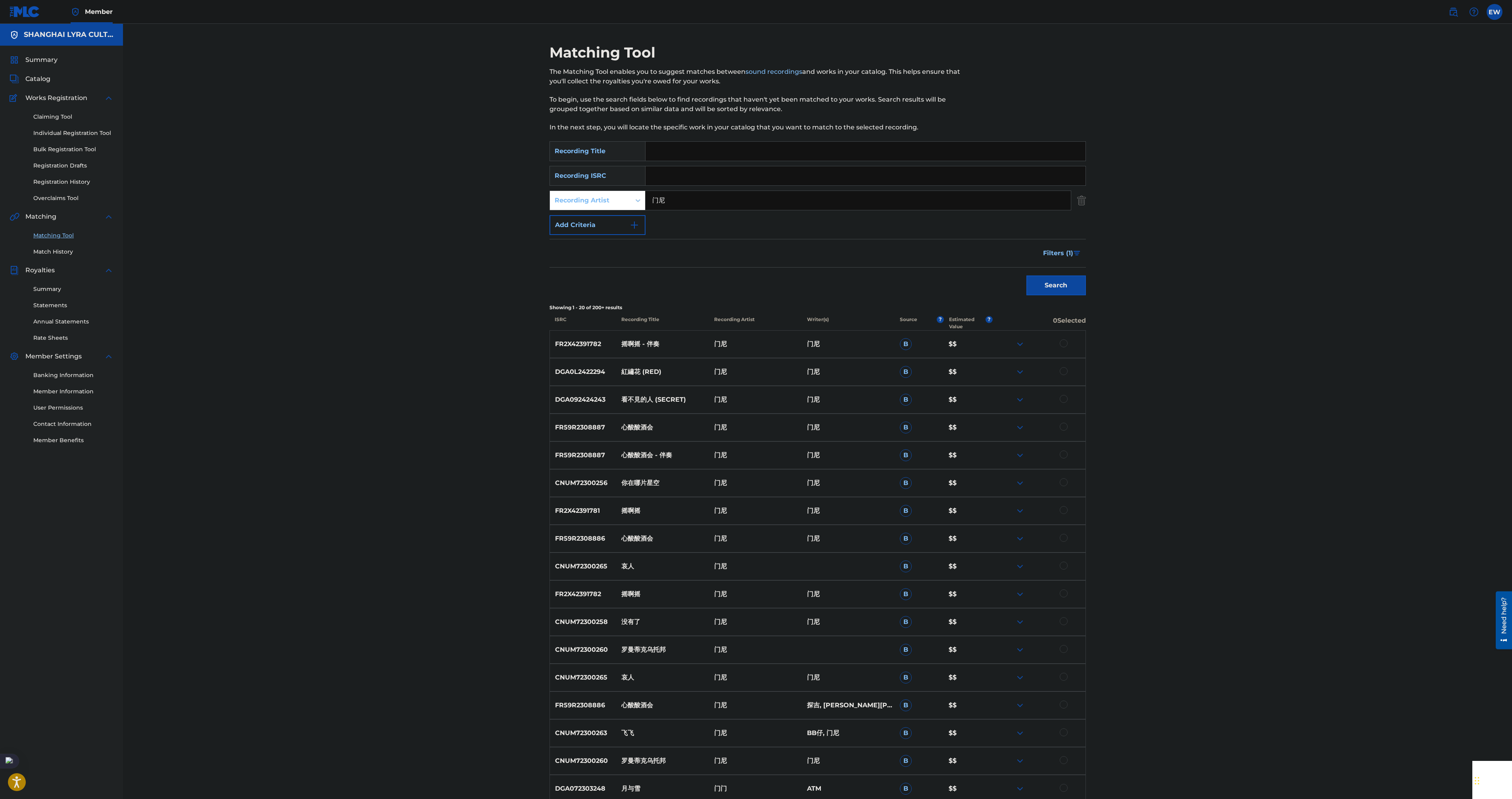
click at [1136, 625] on div "Matching Tool The Matching Tool enables you to suggest matches between sound re…" at bounding box center [817, 484] width 1388 height 921
click at [1023, 343] on img at bounding box center [1019, 343] width 9 height 9
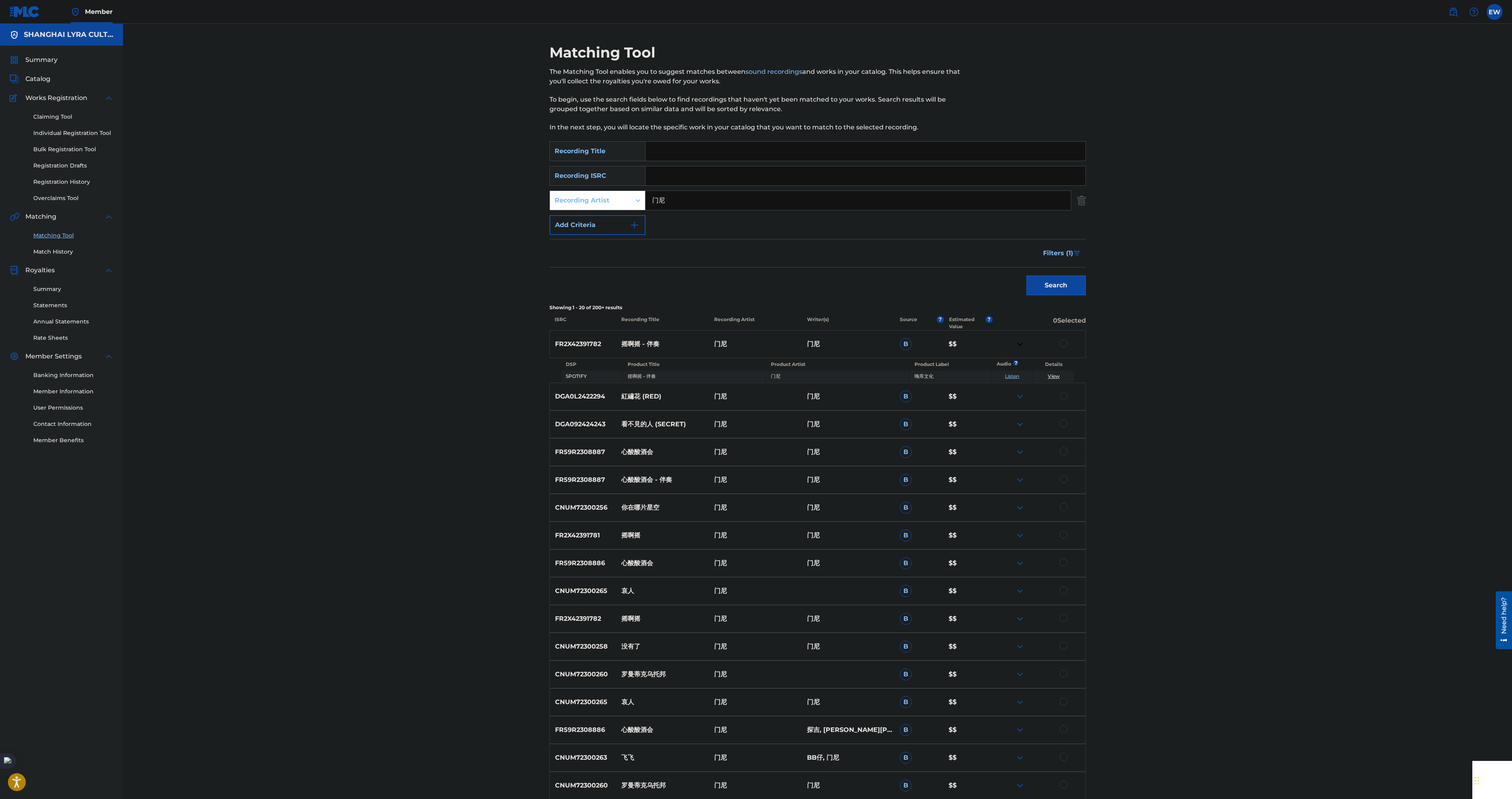
click at [1024, 396] on img at bounding box center [1019, 396] width 9 height 9
drag, startPoint x: 1023, startPoint y: 453, endPoint x: 1012, endPoint y: 467, distance: 17.8
click at [1024, 452] on div "DGA092424243 看不見的人 (SECRET) 门[PERSON_NAME] B $$" at bounding box center [817, 448] width 537 height 28
click at [975, 456] on div "DGA092424243 看不見的人 (SECRET) 门[PERSON_NAME] B $$" at bounding box center [817, 448] width 537 height 28
click at [1020, 451] on img at bounding box center [1019, 448] width 9 height 9
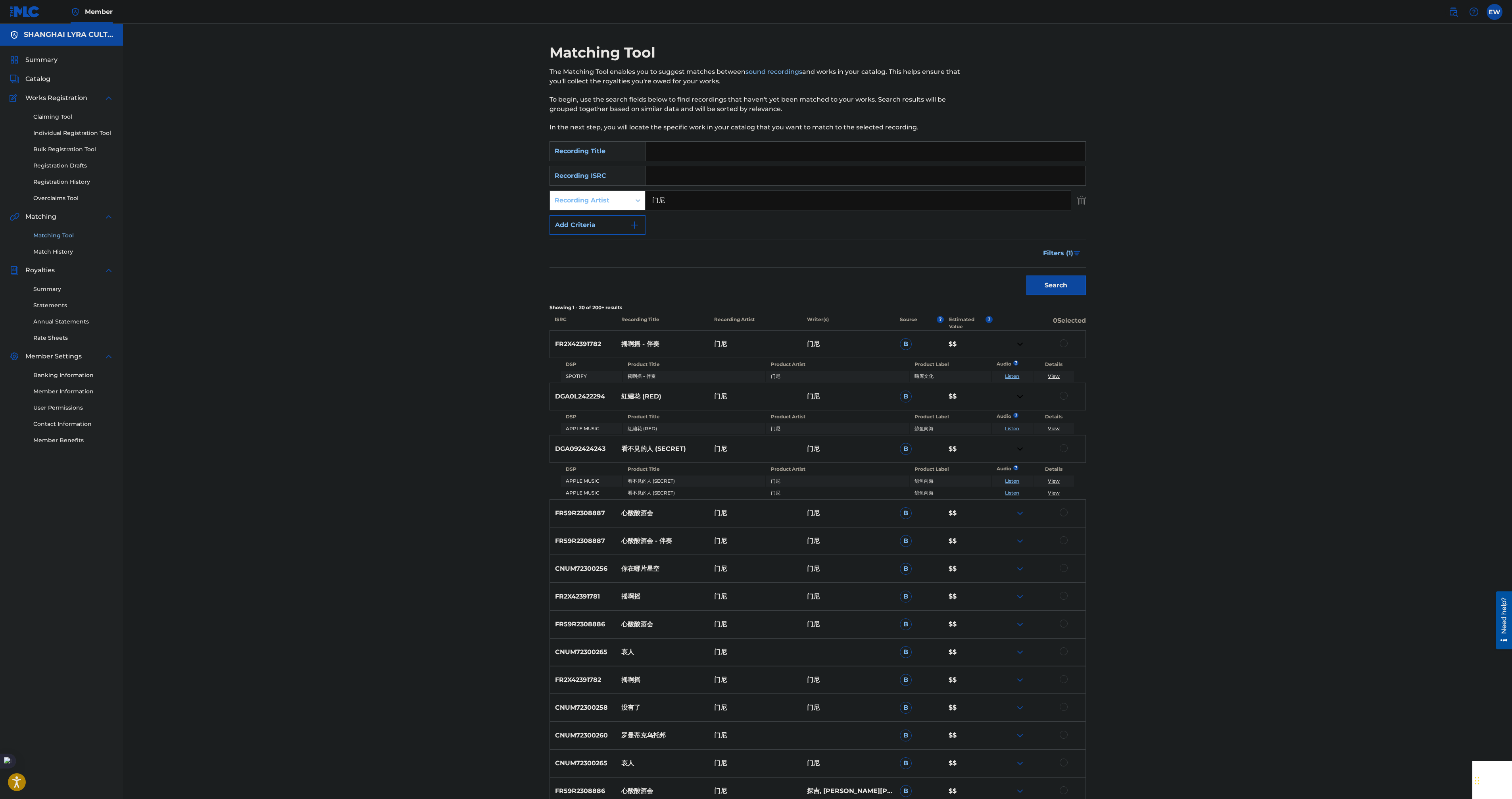
click at [1021, 513] on img at bounding box center [1019, 512] width 9 height 9
click at [1021, 564] on img at bounding box center [1019, 565] width 9 height 9
click at [1023, 619] on img at bounding box center [1019, 617] width 9 height 9
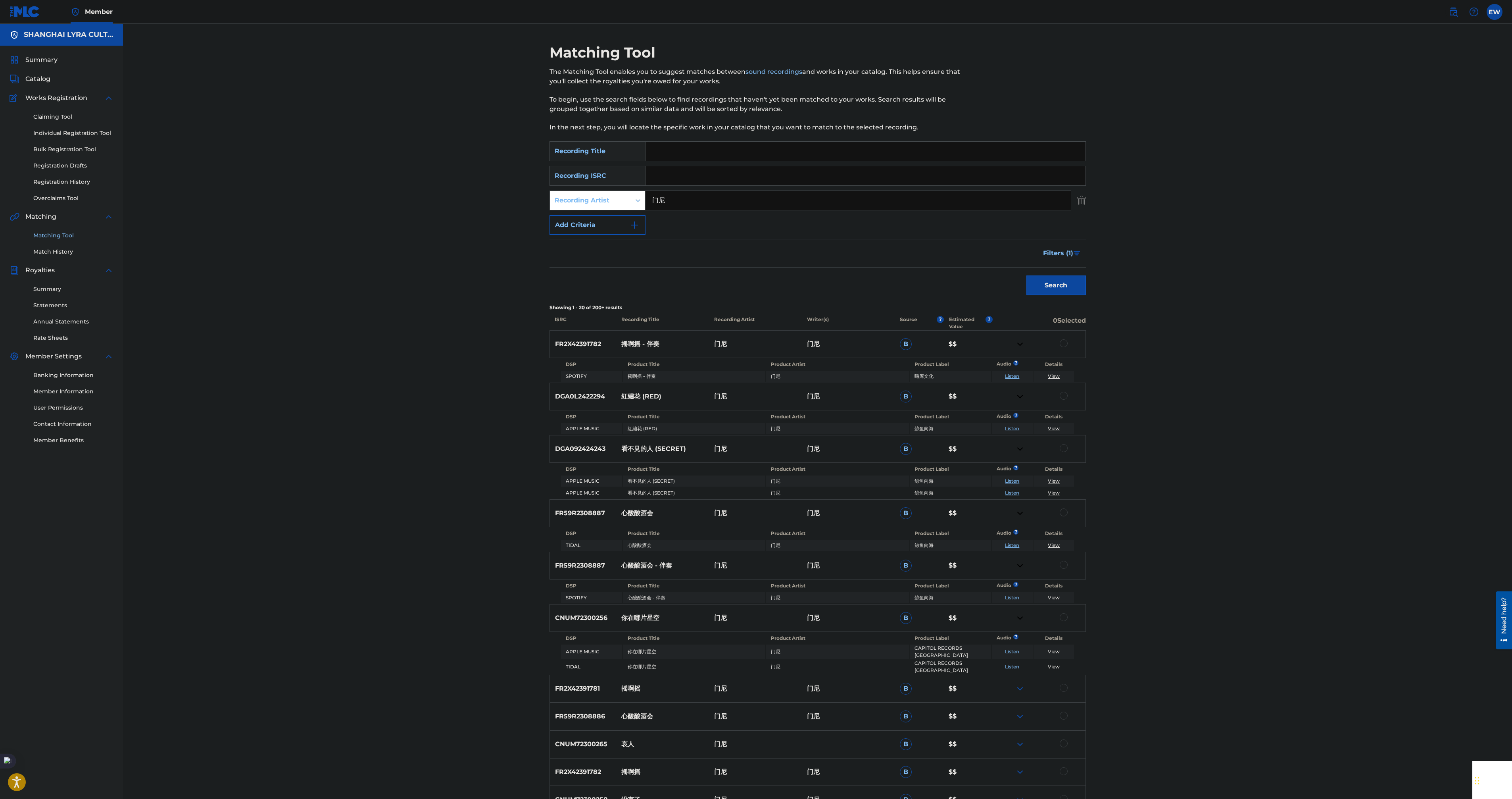
click at [1021, 686] on img at bounding box center [1019, 688] width 9 height 9
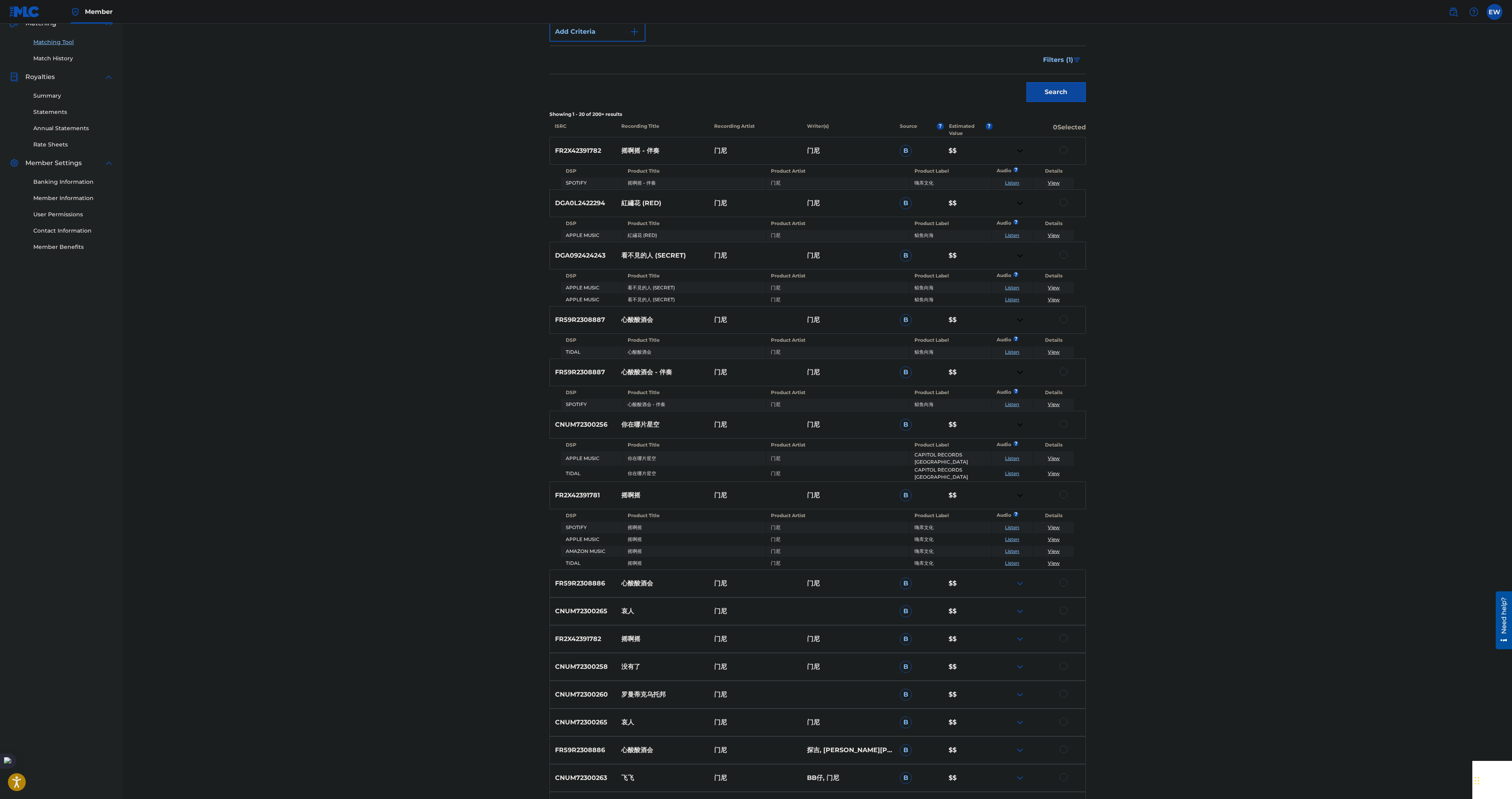
scroll to position [397, 0]
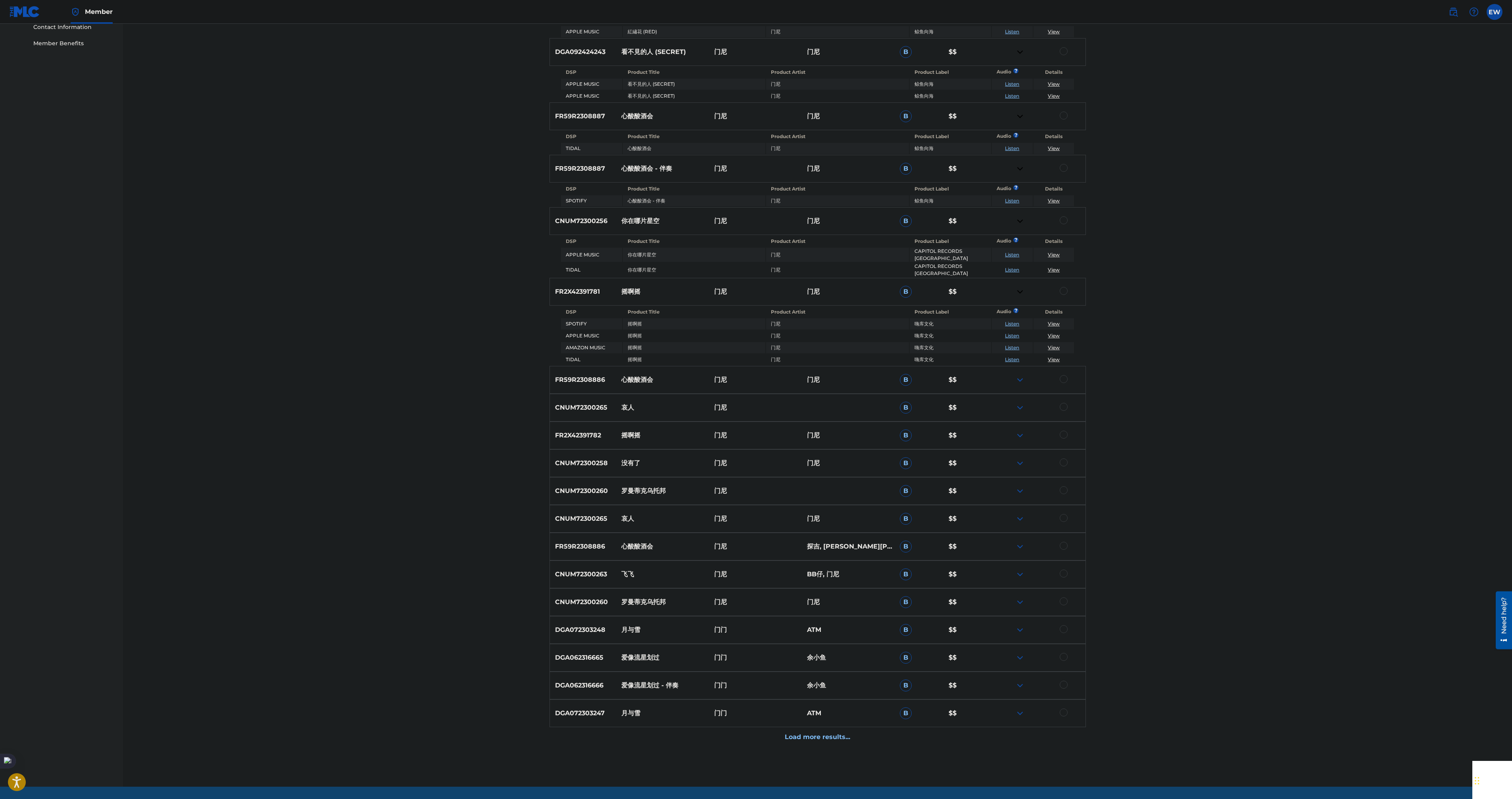
click at [1018, 375] on img at bounding box center [1019, 379] width 9 height 9
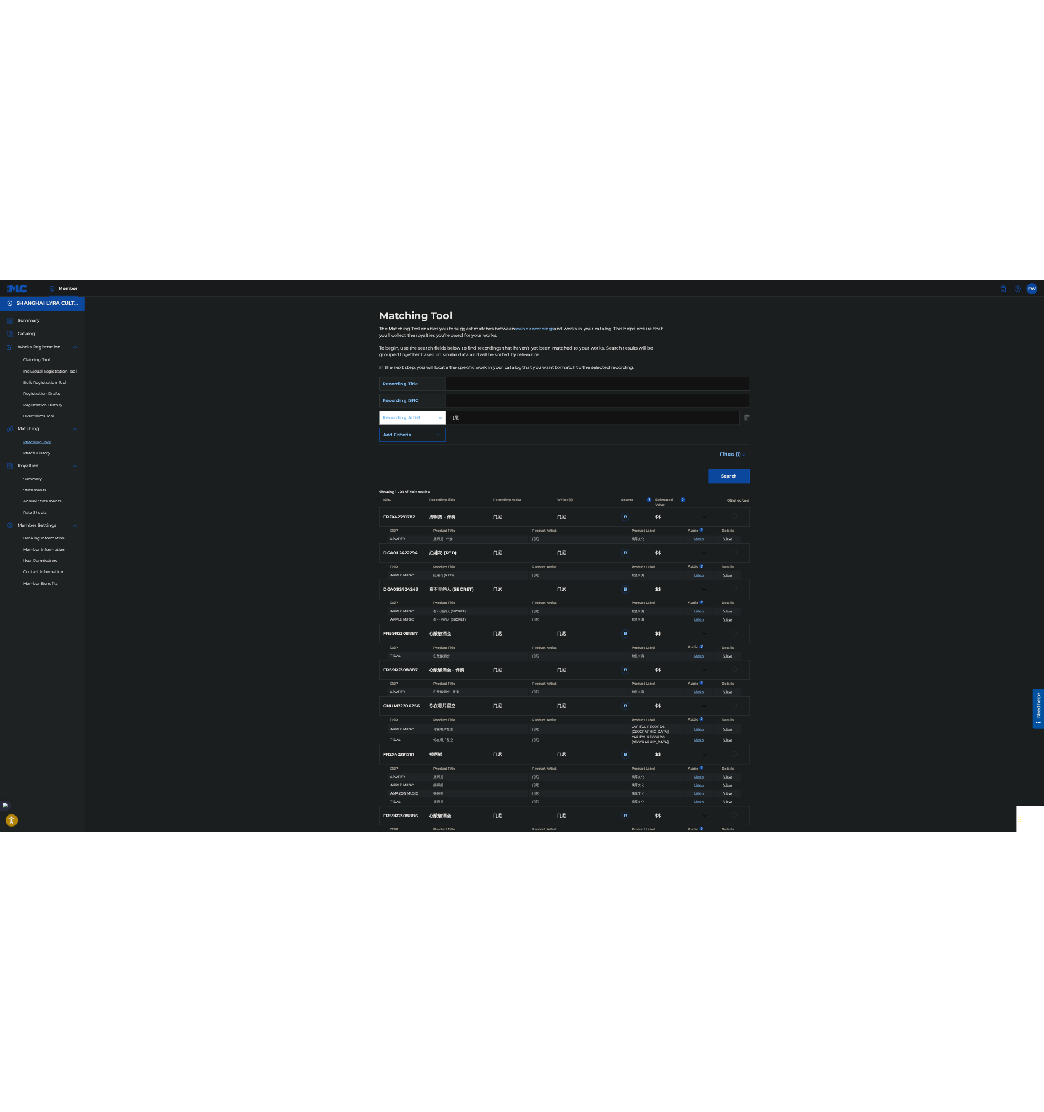
scroll to position [0, 0]
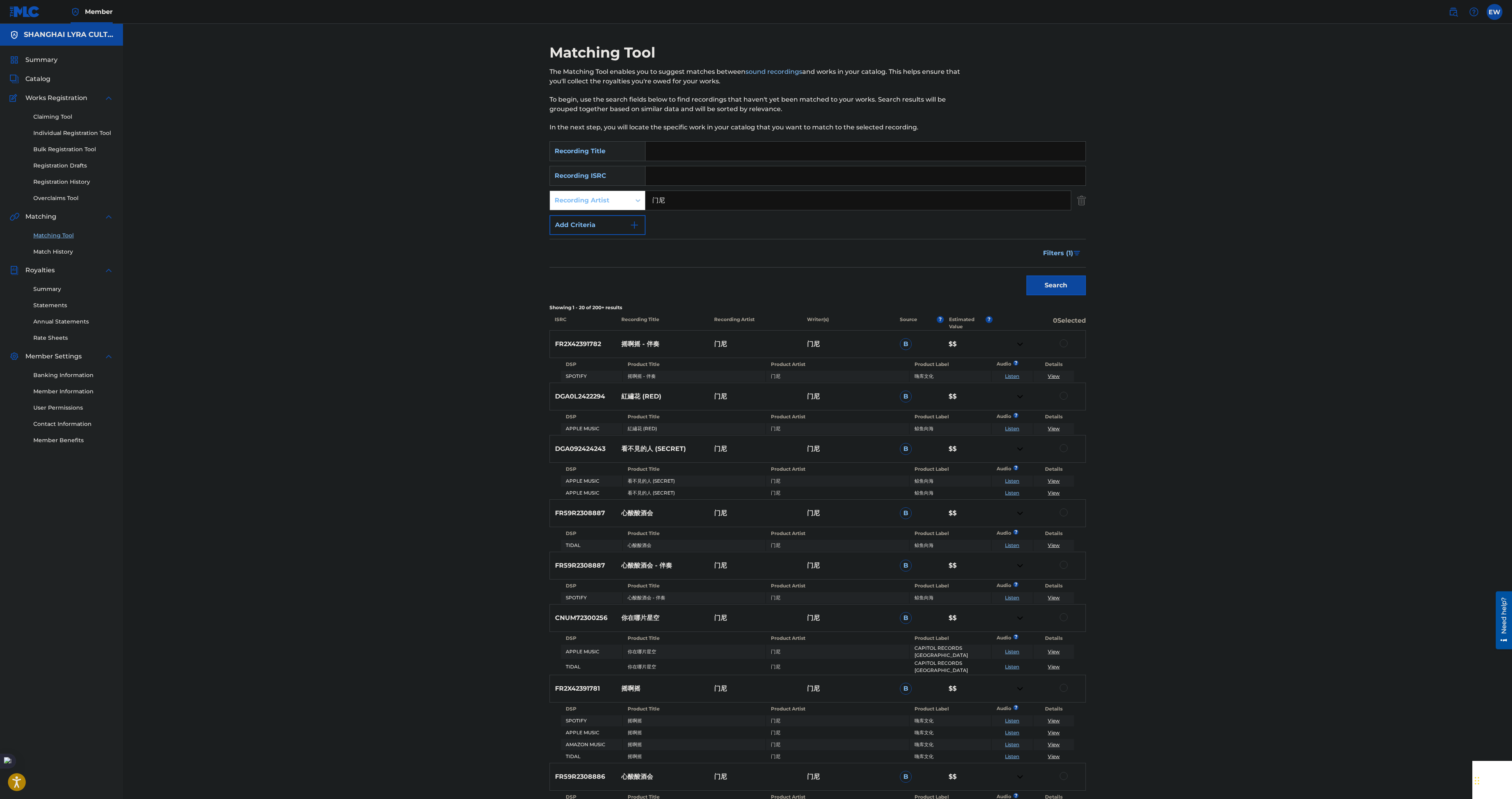
click at [332, 354] on div "Matching Tool The Matching Tool enables you to suggest matches between sound re…" at bounding box center [817, 622] width 1388 height 1196
